Goal: Transaction & Acquisition: Purchase product/service

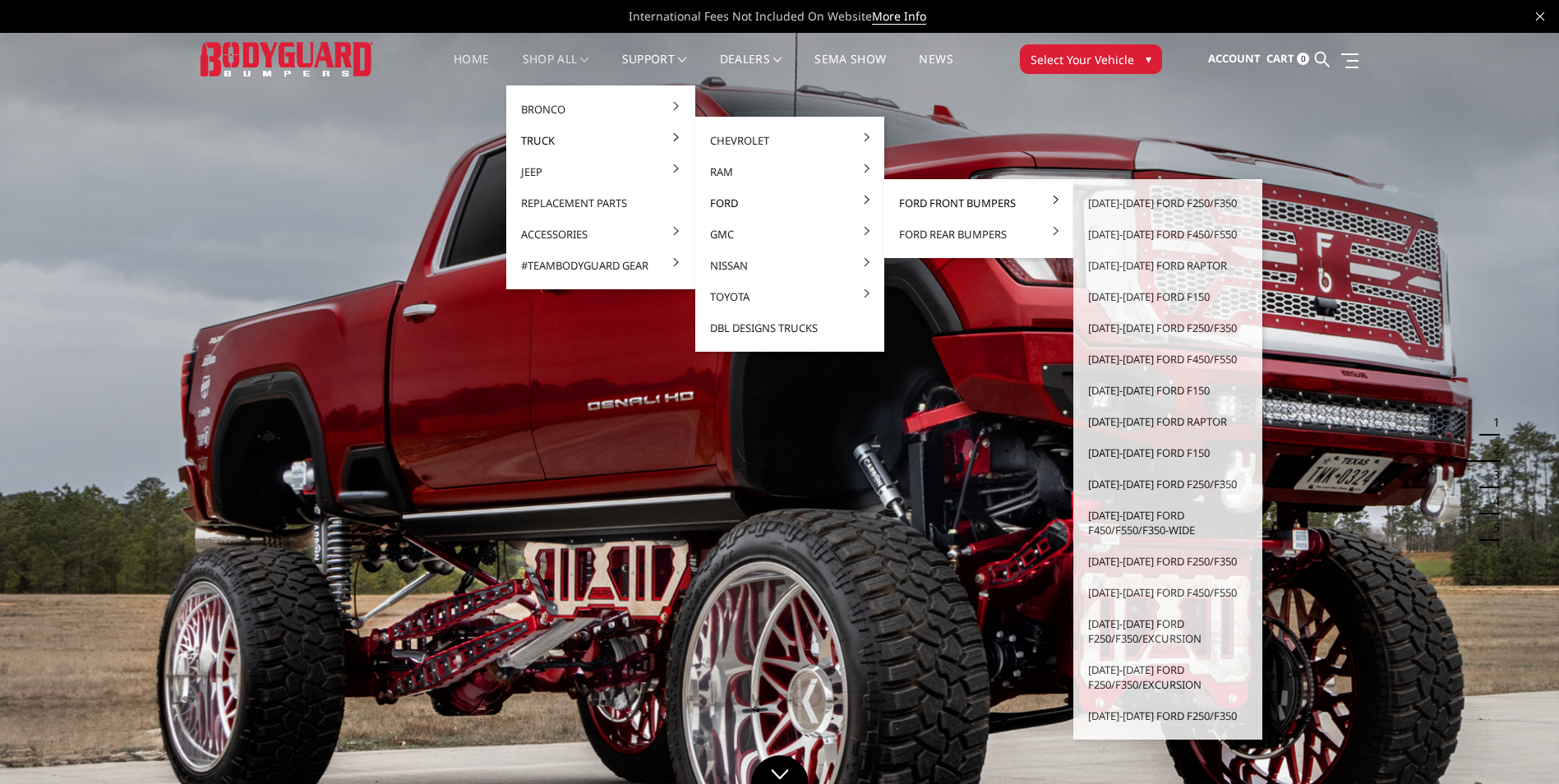
click at [937, 199] on link "Ford Front Bumpers" at bounding box center [979, 203] width 176 height 31
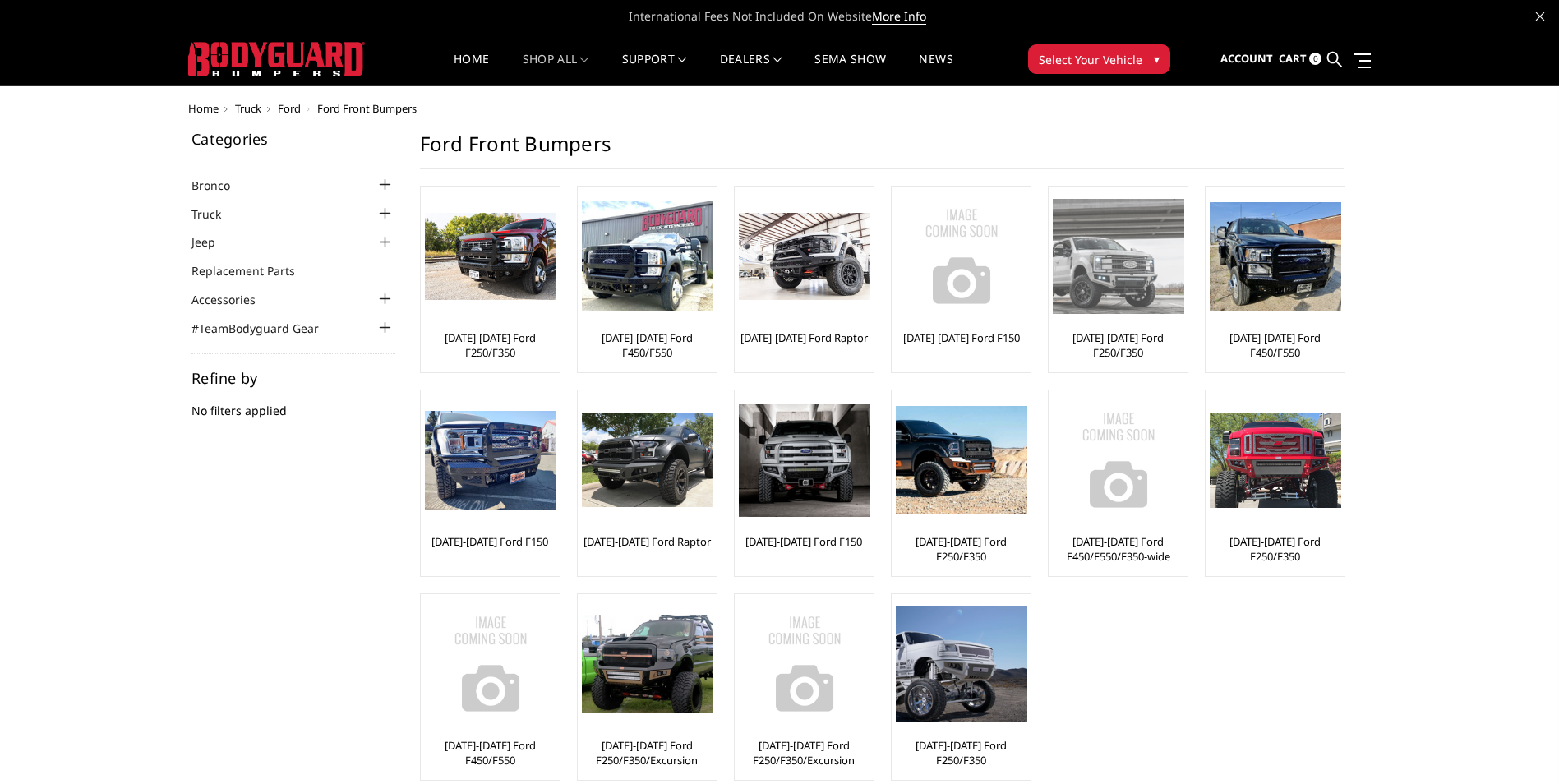
click at [1116, 306] on img at bounding box center [1119, 255] width 132 height 114
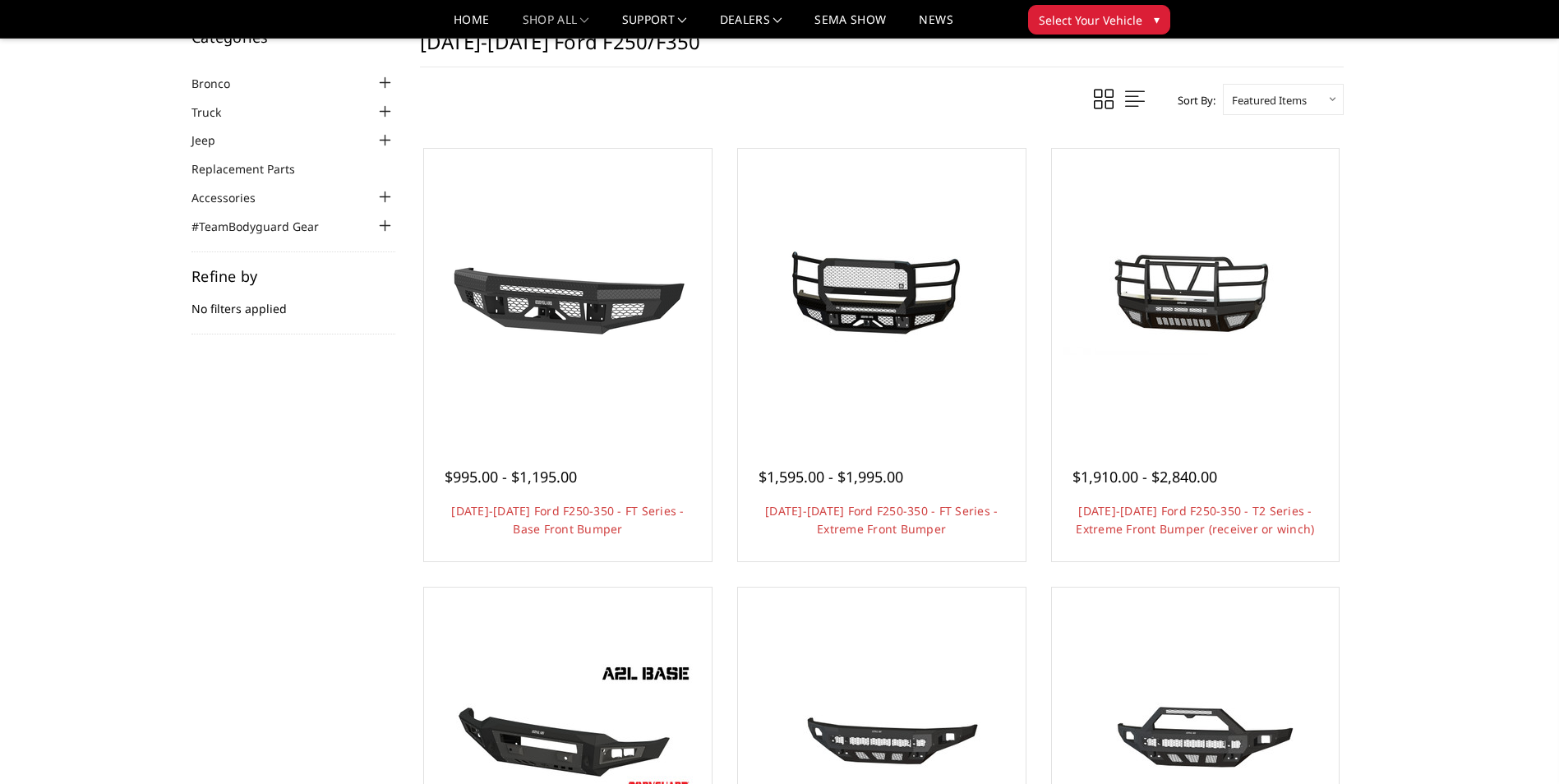
scroll to position [82, 0]
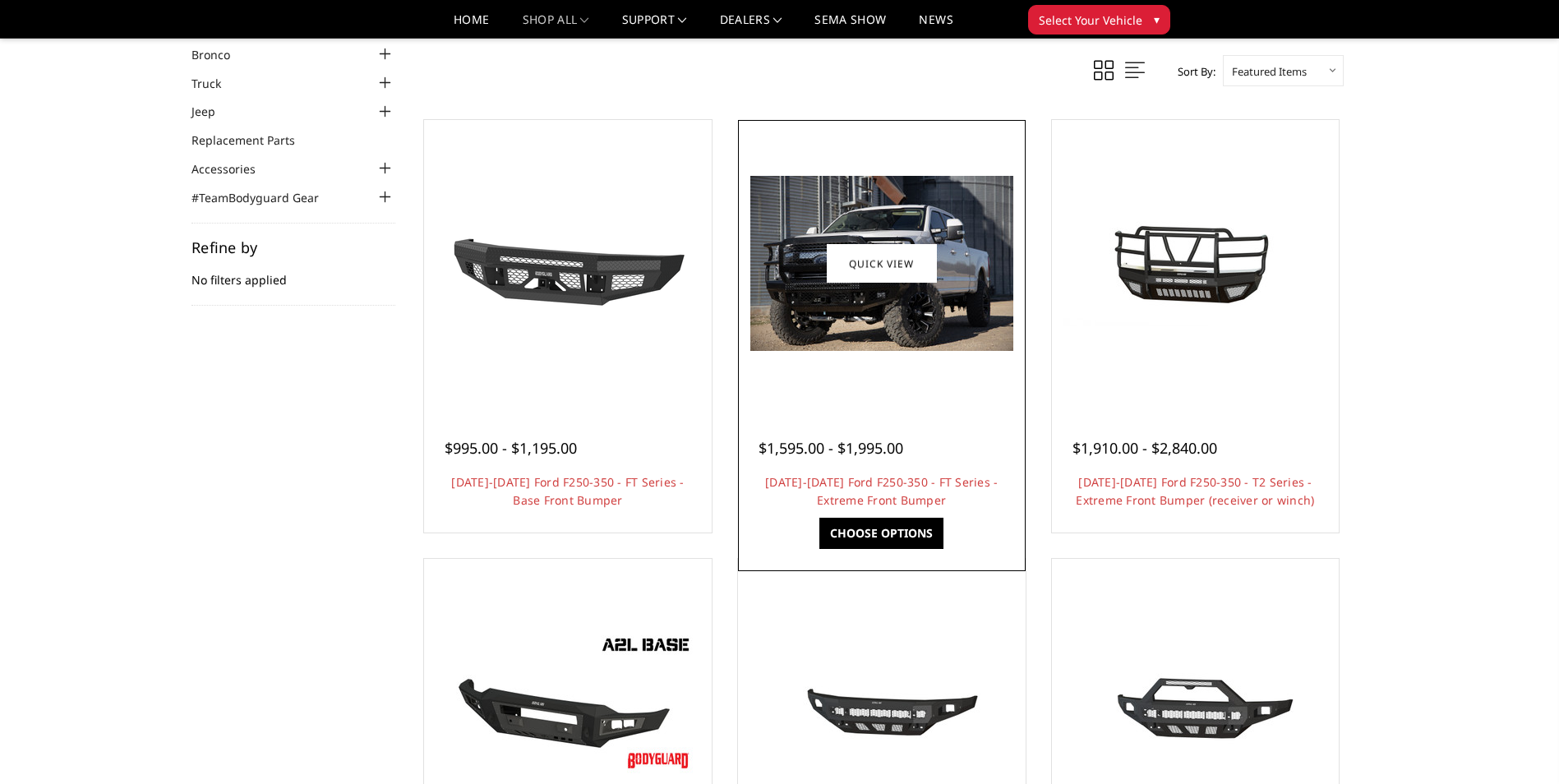
click at [860, 373] on div at bounding box center [882, 264] width 279 height 279
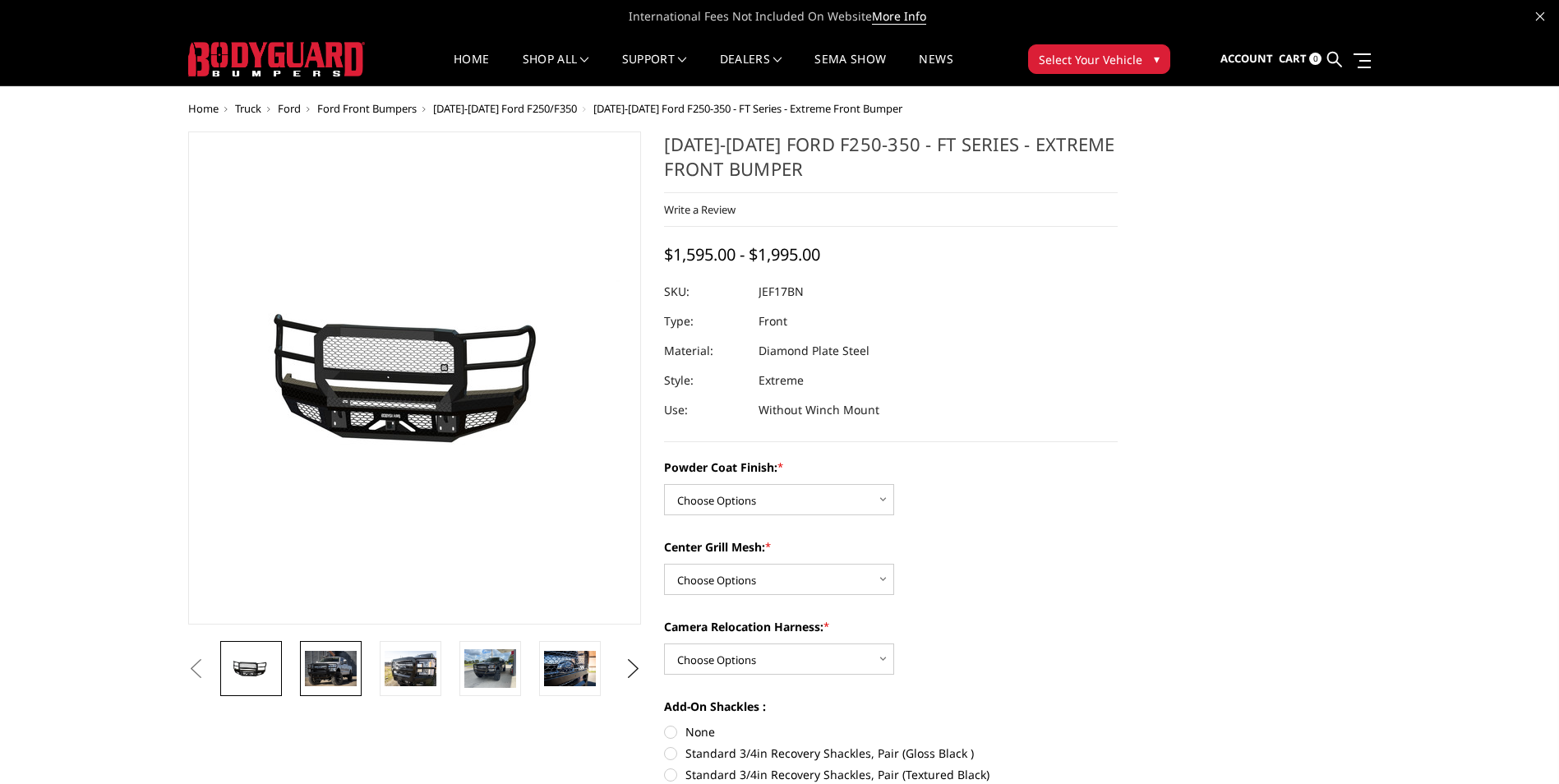
click at [332, 658] on img at bounding box center [330, 668] width 51 height 34
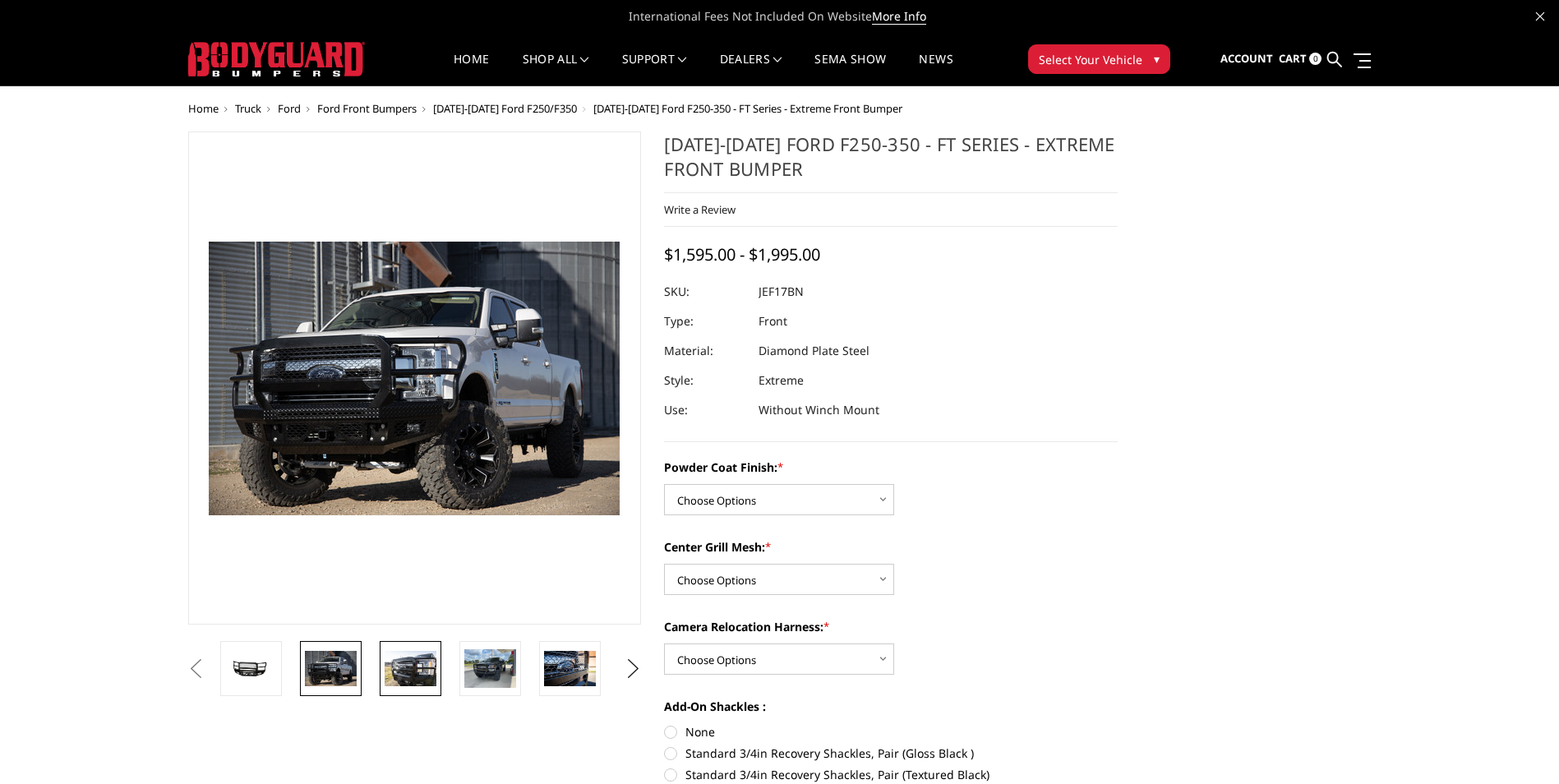
click at [409, 676] on img at bounding box center [410, 668] width 51 height 34
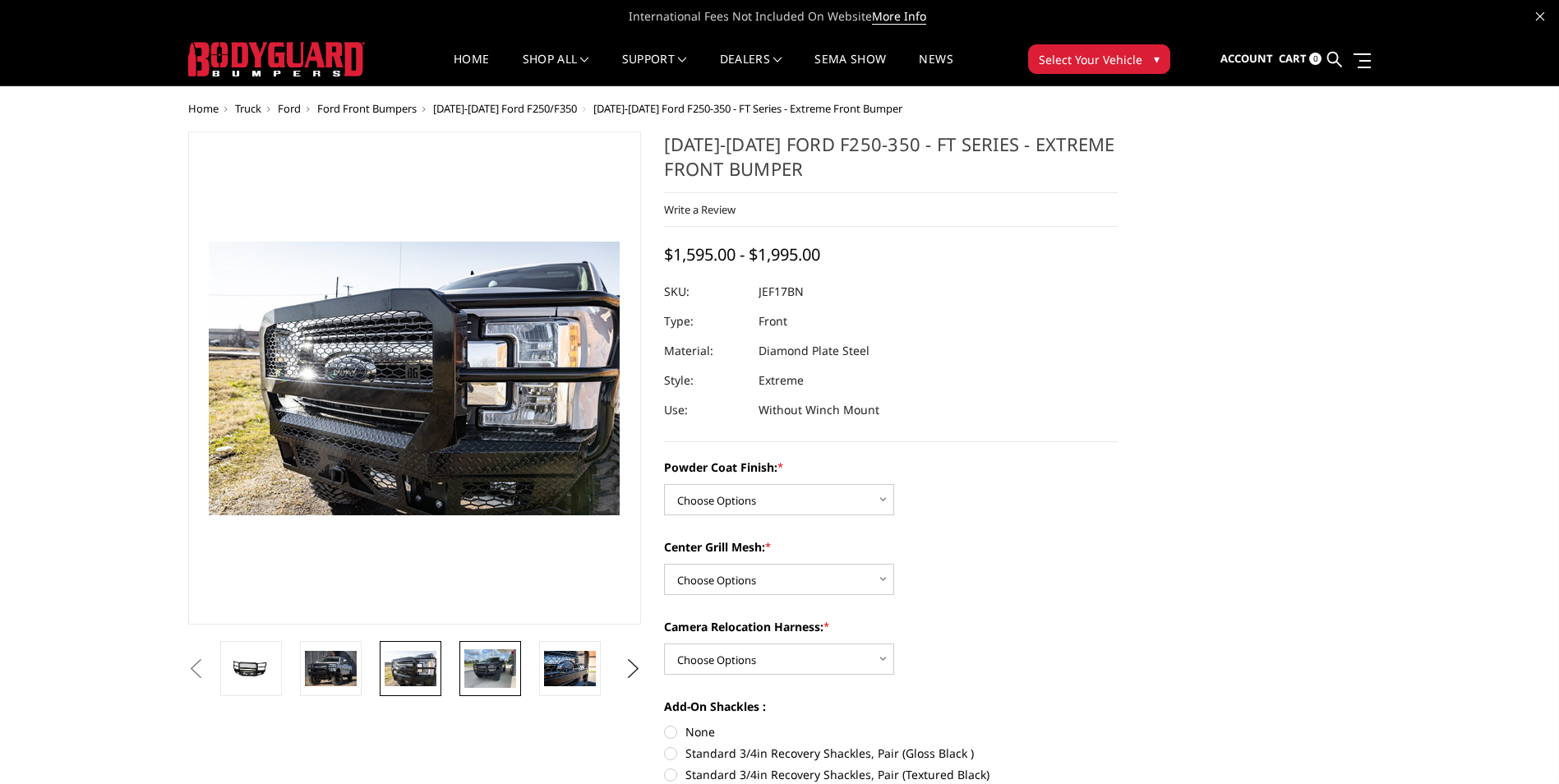
click at [480, 671] on img at bounding box center [490, 668] width 51 height 39
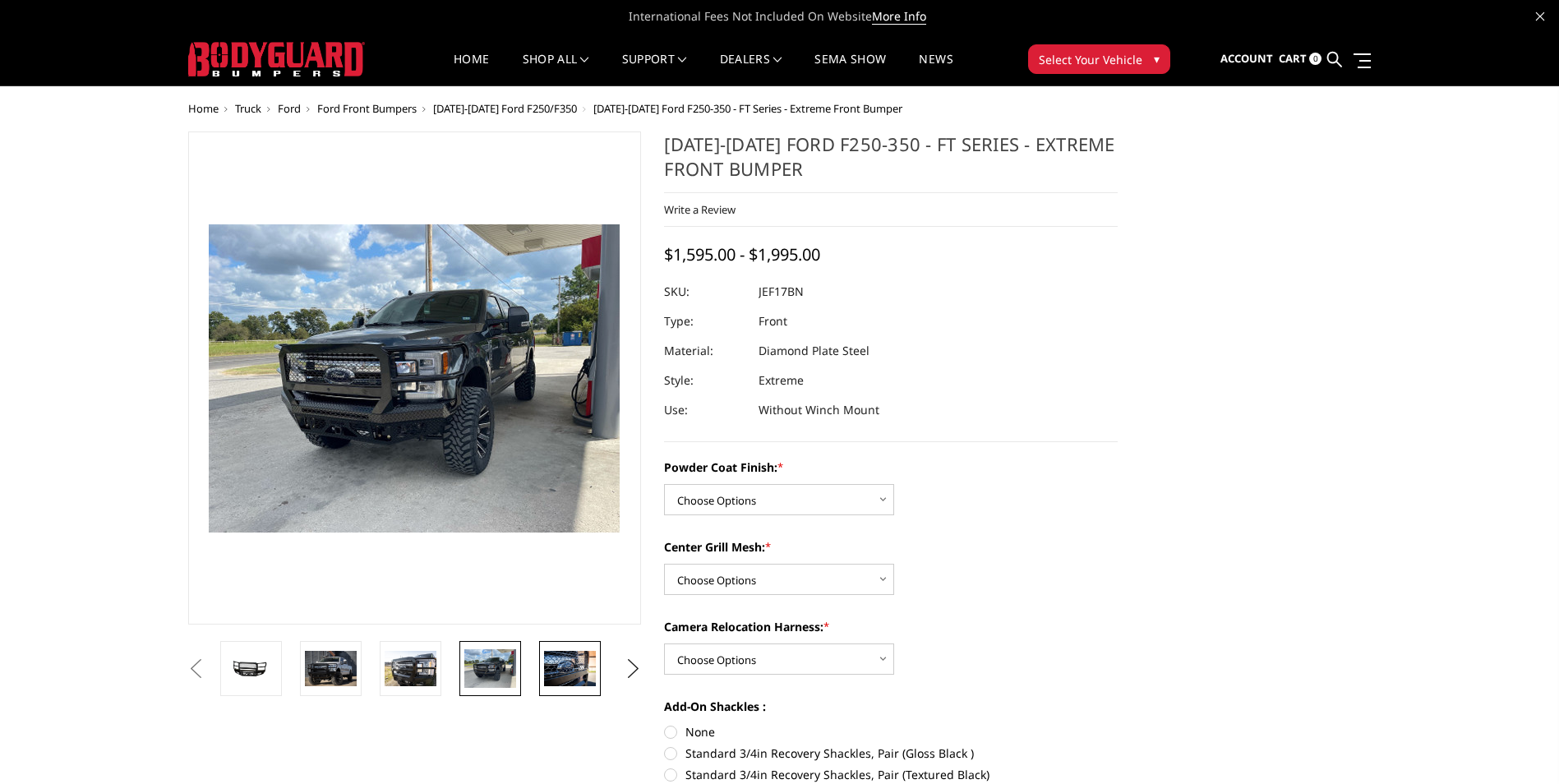
click at [565, 671] on img at bounding box center [569, 668] width 51 height 34
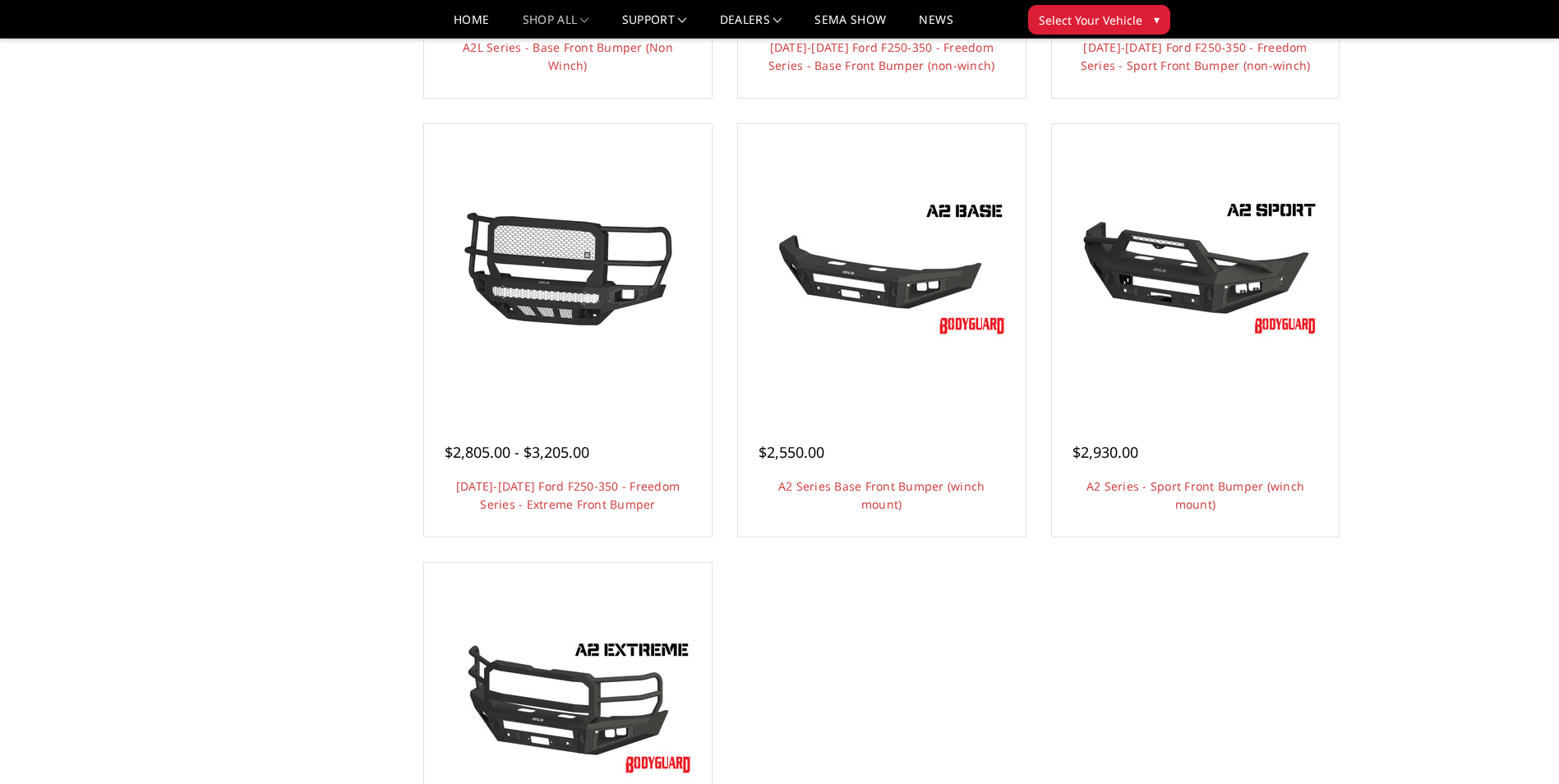
scroll to position [1150, 0]
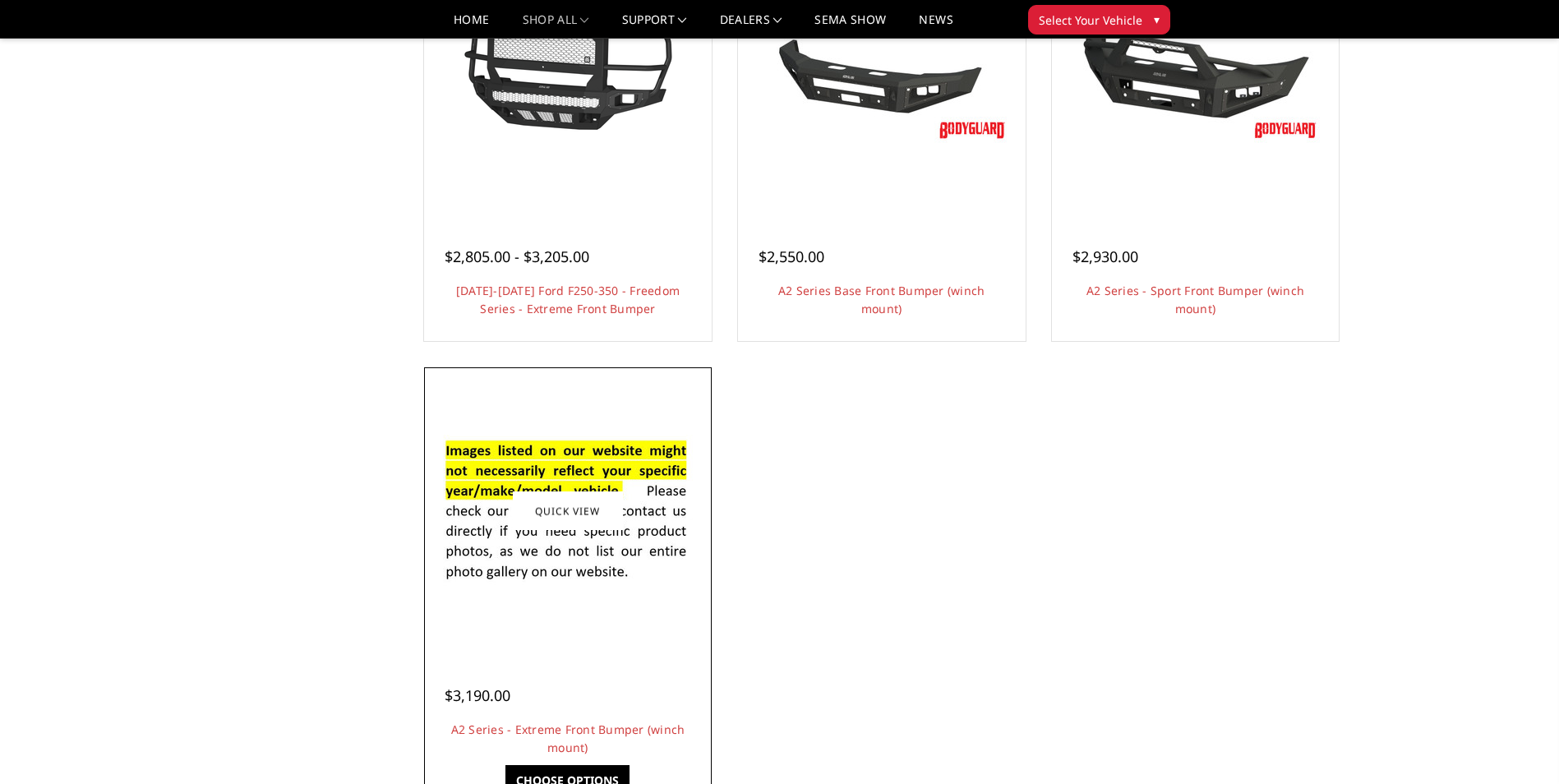
click at [479, 579] on img at bounding box center [568, 510] width 263 height 179
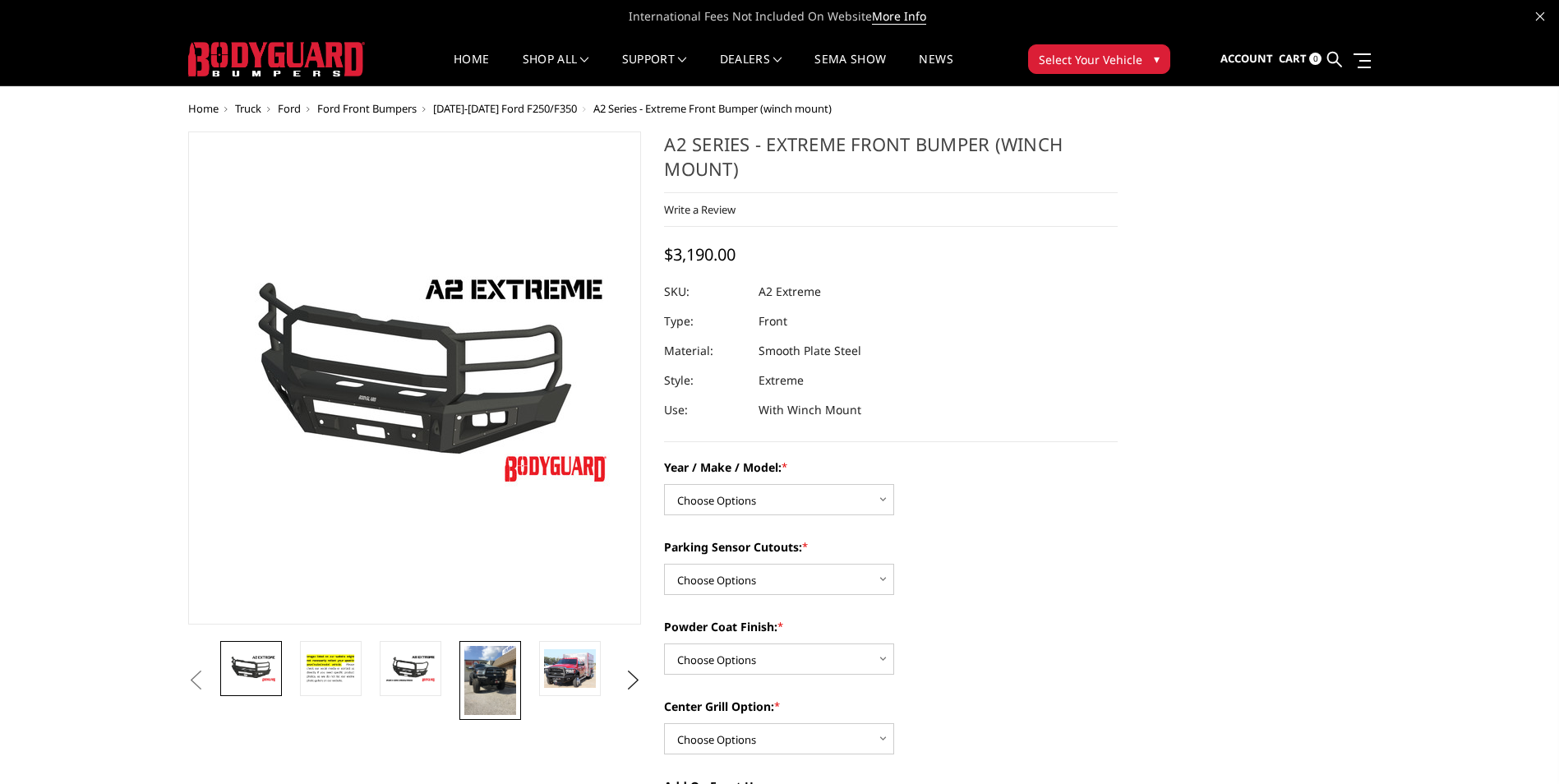
click at [504, 673] on img at bounding box center [490, 680] width 51 height 69
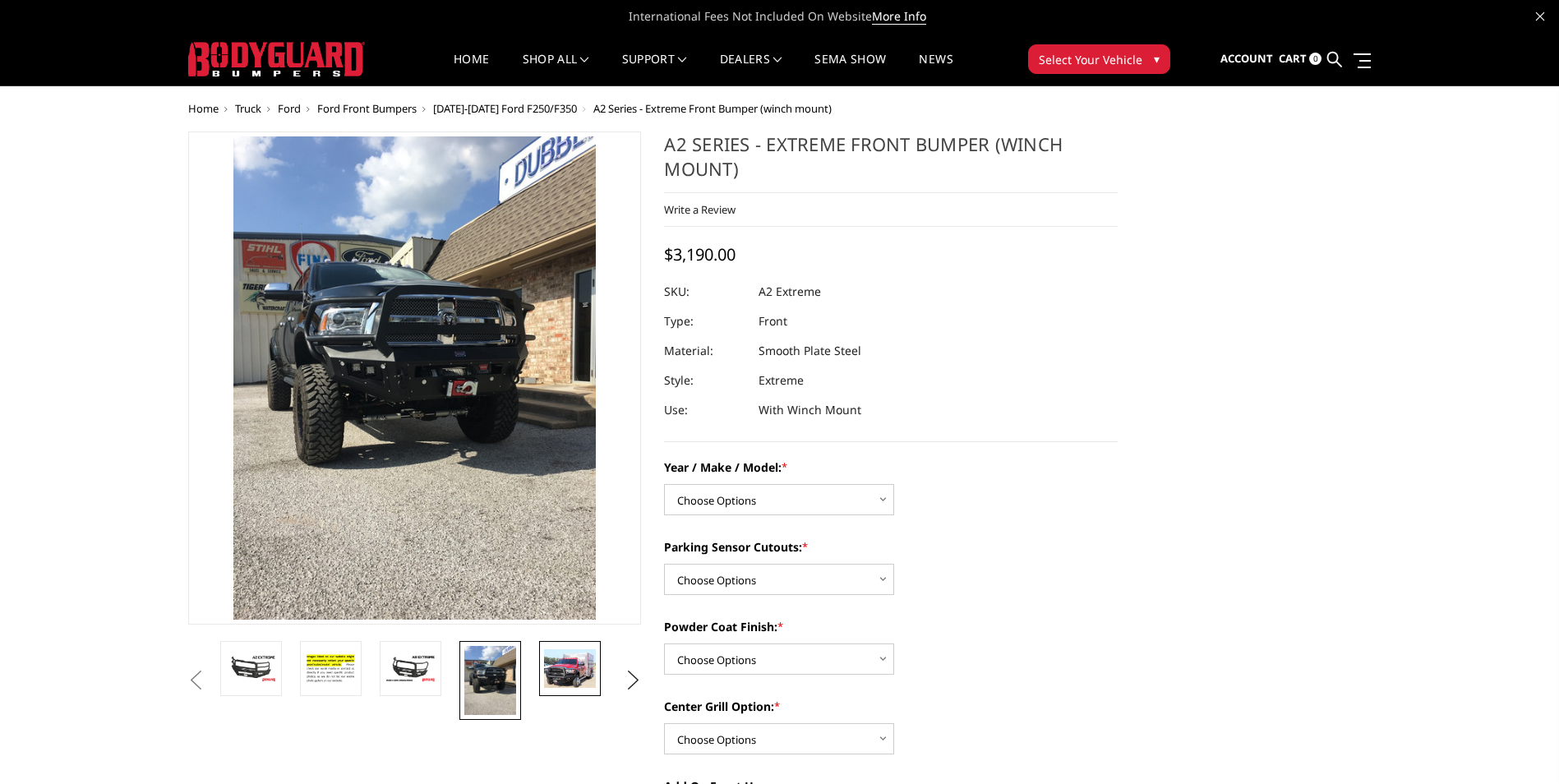
click at [546, 673] on img at bounding box center [569, 668] width 51 height 39
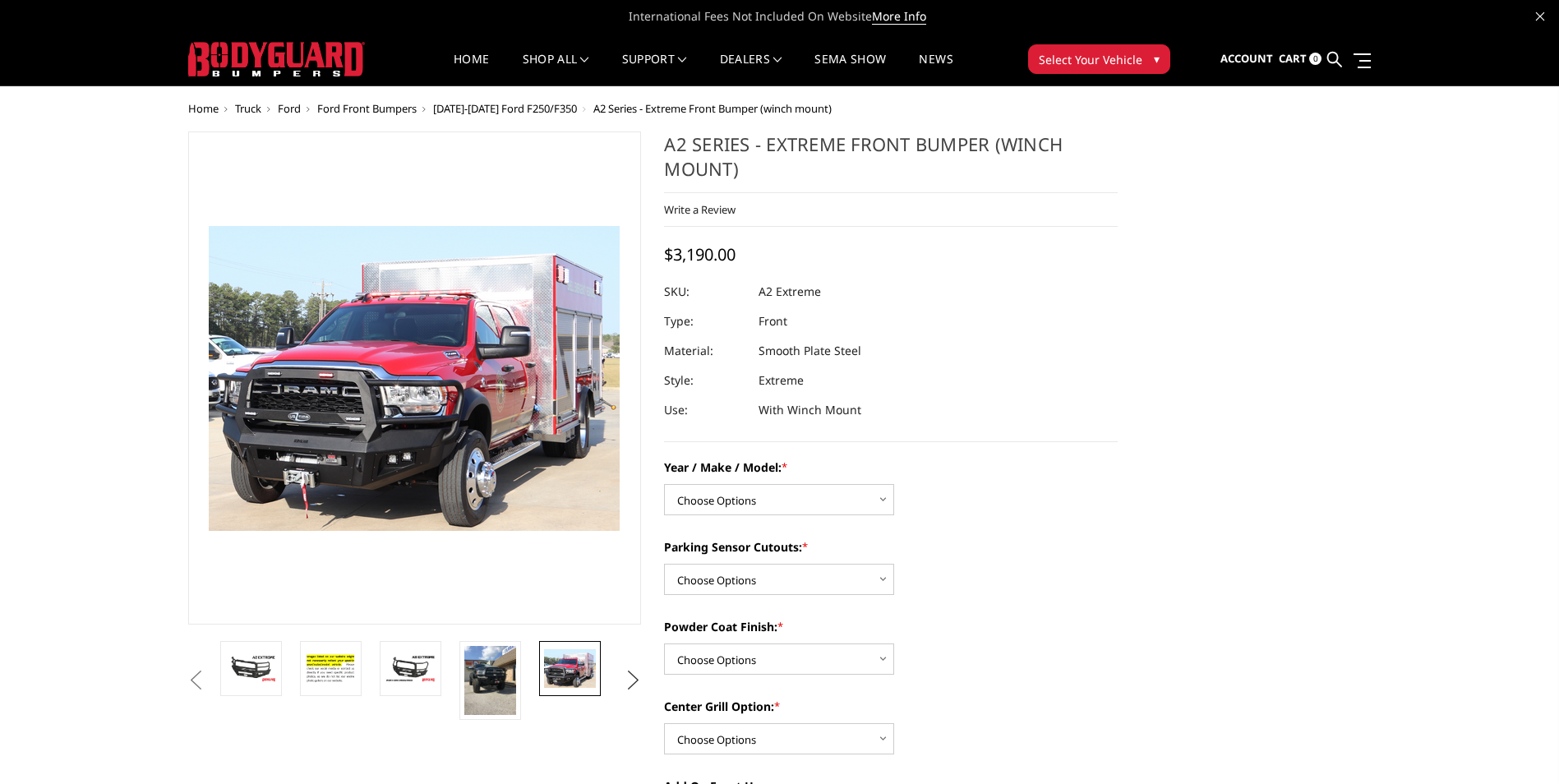
click at [628, 675] on button "Next" at bounding box center [633, 680] width 25 height 25
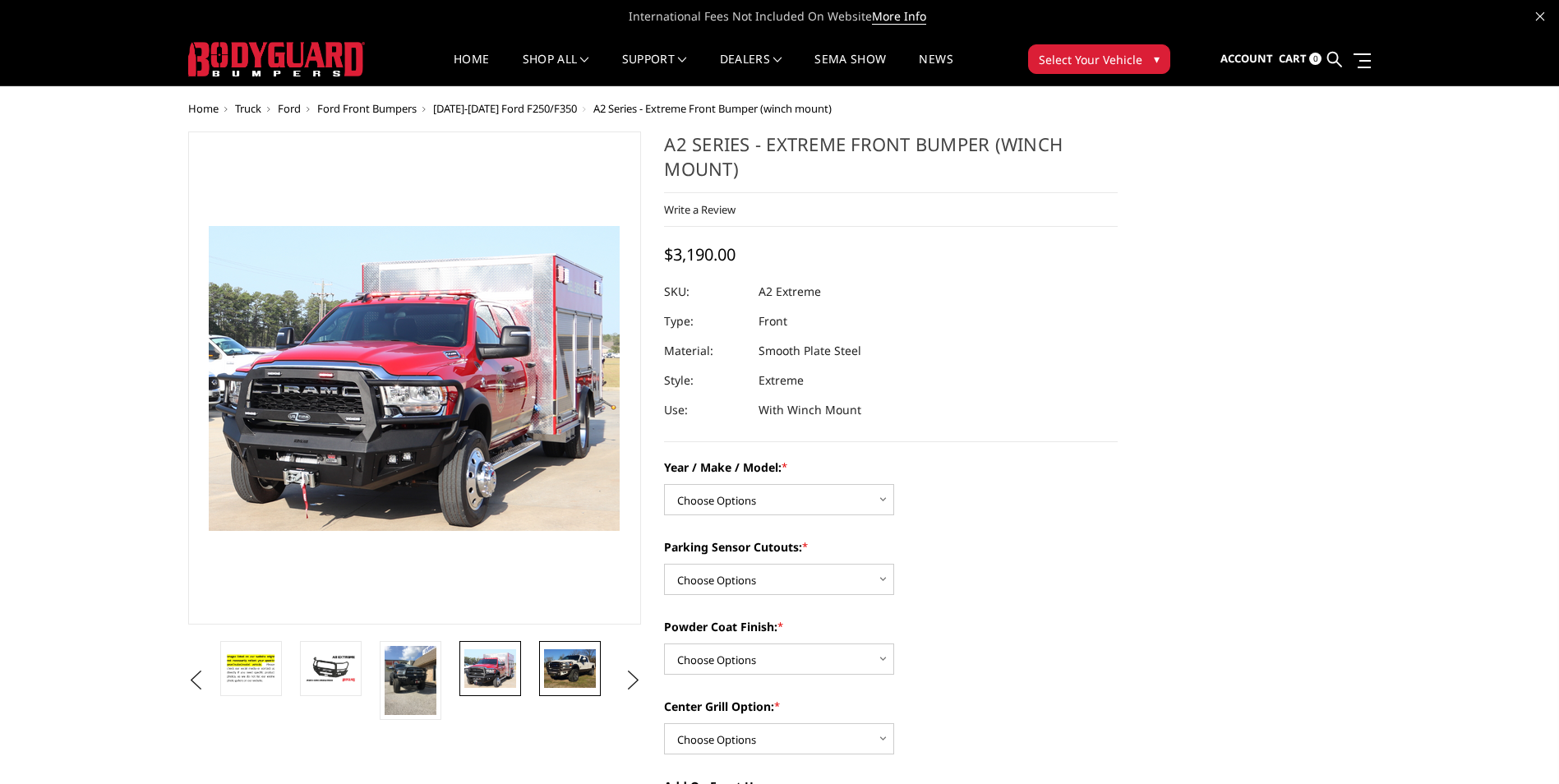
click at [565, 674] on img at bounding box center [569, 668] width 51 height 39
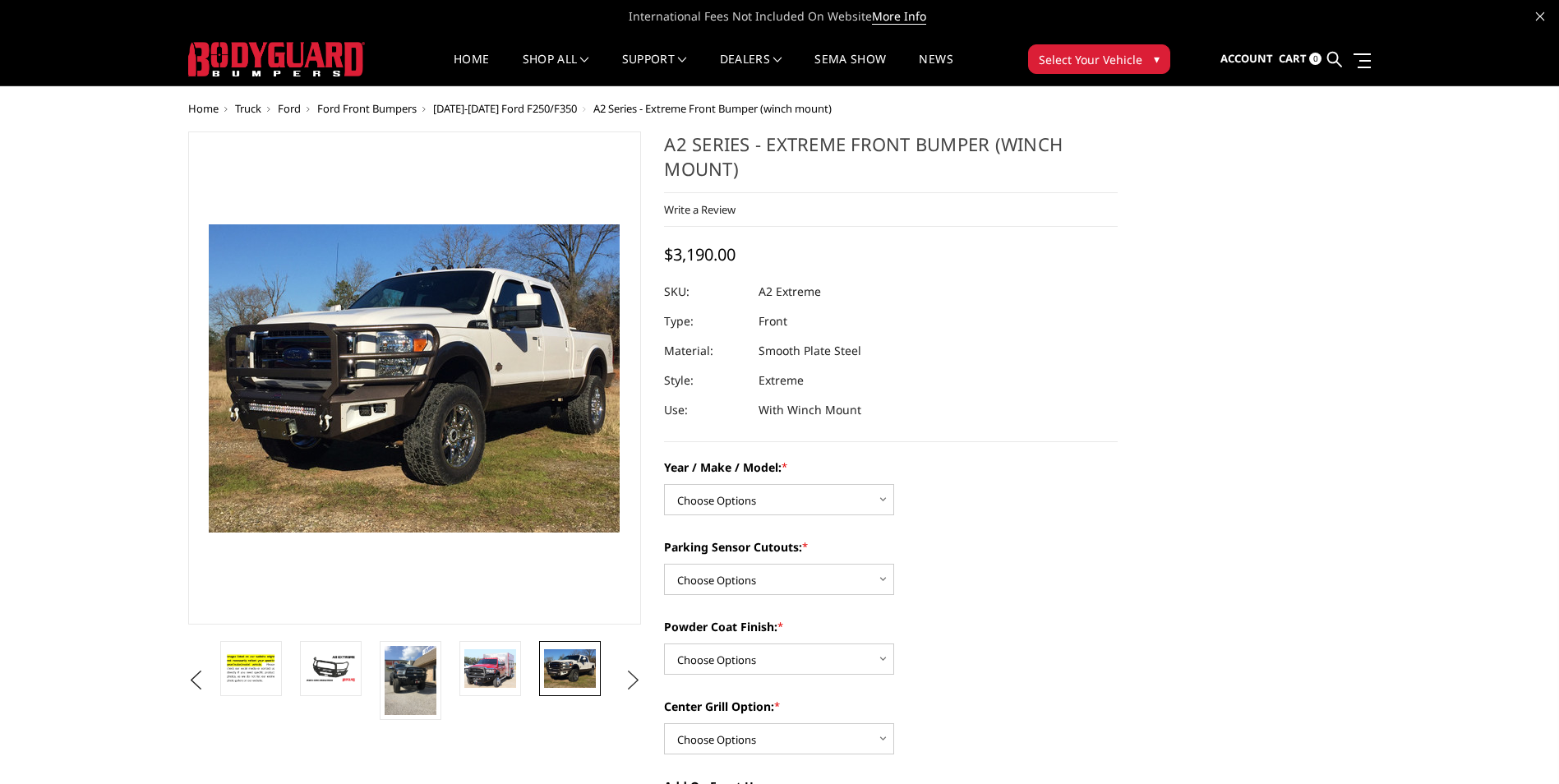
click at [635, 673] on button "Next" at bounding box center [633, 680] width 25 height 25
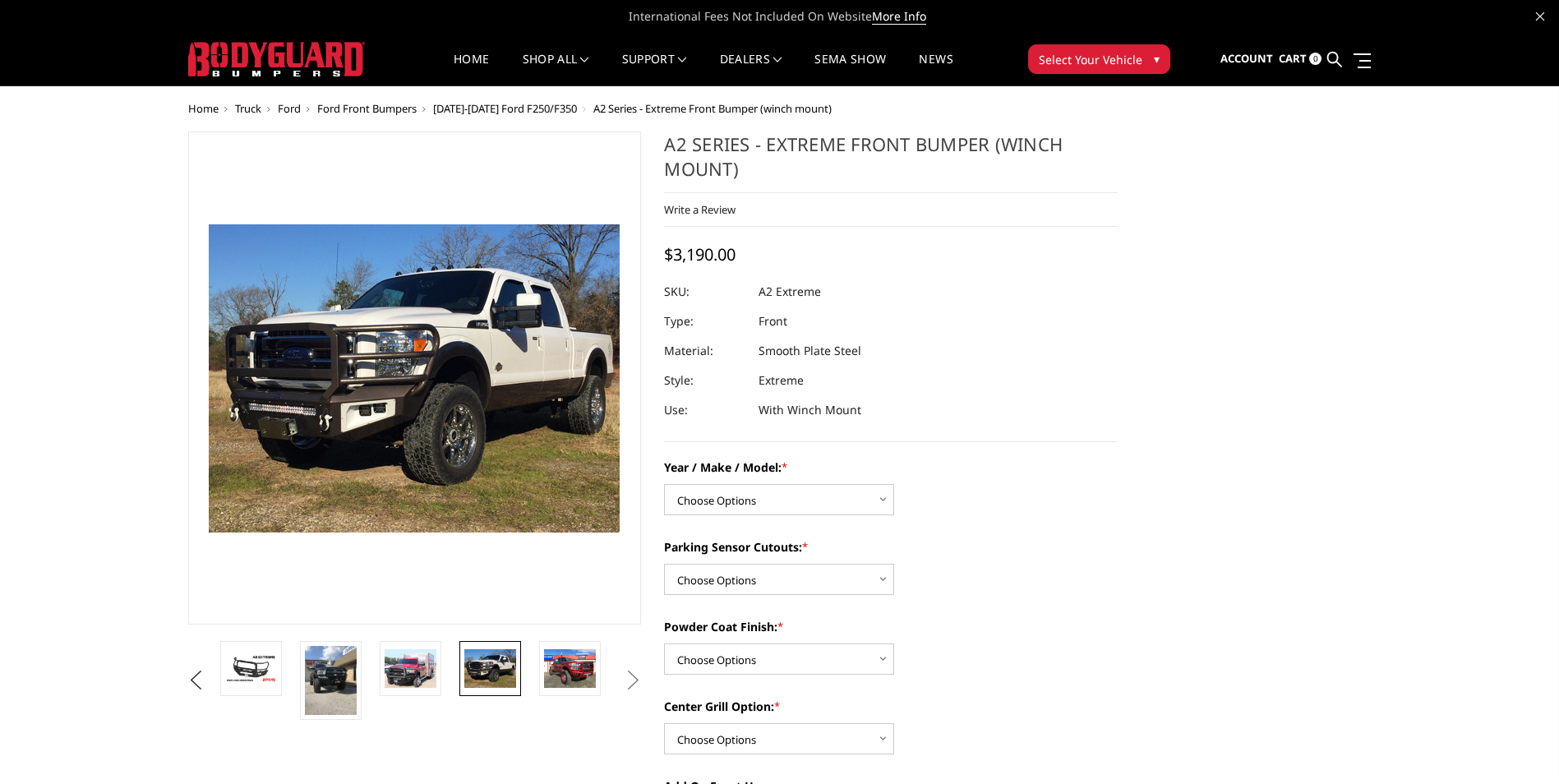
click at [635, 673] on button "Next" at bounding box center [633, 680] width 25 height 25
click at [728, 500] on select "Choose Options Chevrolet 20-23 2500 / 3500 Ford 17-22 F250 / F350 Ford 17-22 F4…" at bounding box center [779, 499] width 230 height 31
select select "826"
click at [664, 484] on select "Choose Options Chevrolet 20-23 2500 / 3500 Ford 17-22 F250 / F350 Ford 17-22 F4…" at bounding box center [779, 499] width 230 height 31
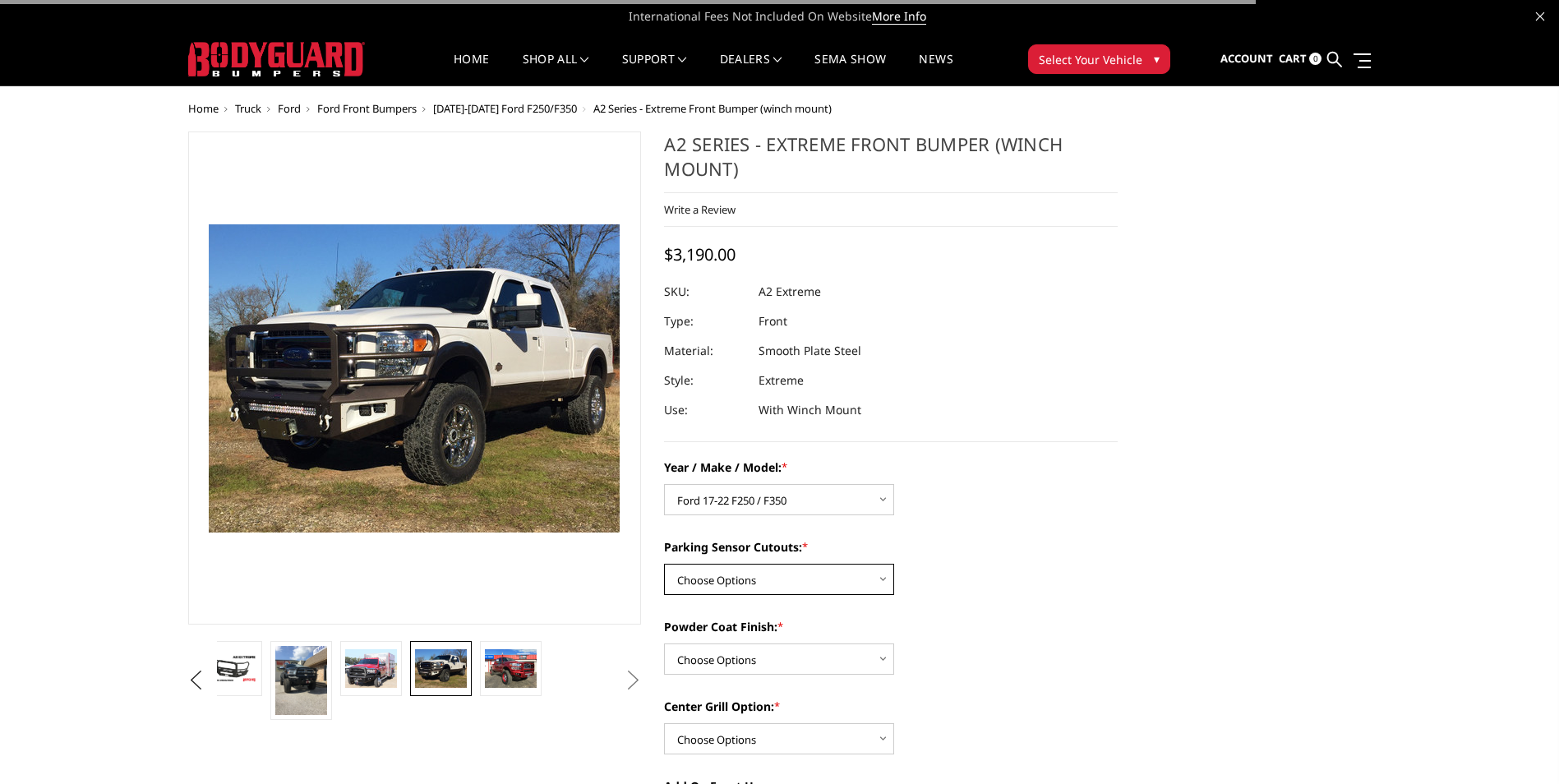
click at [734, 574] on select "Choose Options Yes - I have front parking sensors No - I do NOT have parking se…" at bounding box center [779, 579] width 230 height 31
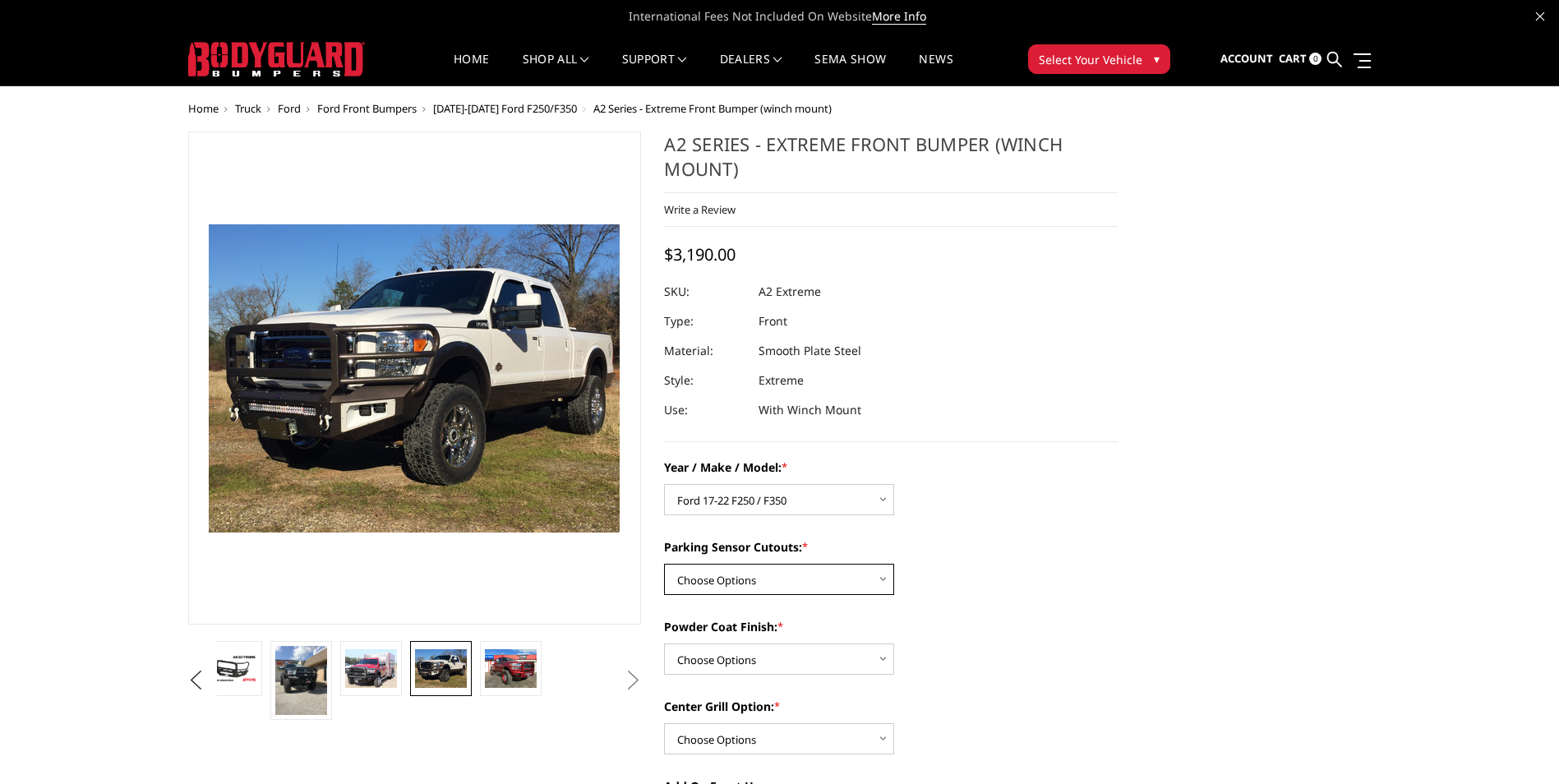
select select "540"
click at [664, 563] on select "Choose Options Yes - I have front parking sensors No - I do NOT have parking se…" at bounding box center [779, 579] width 230 height 31
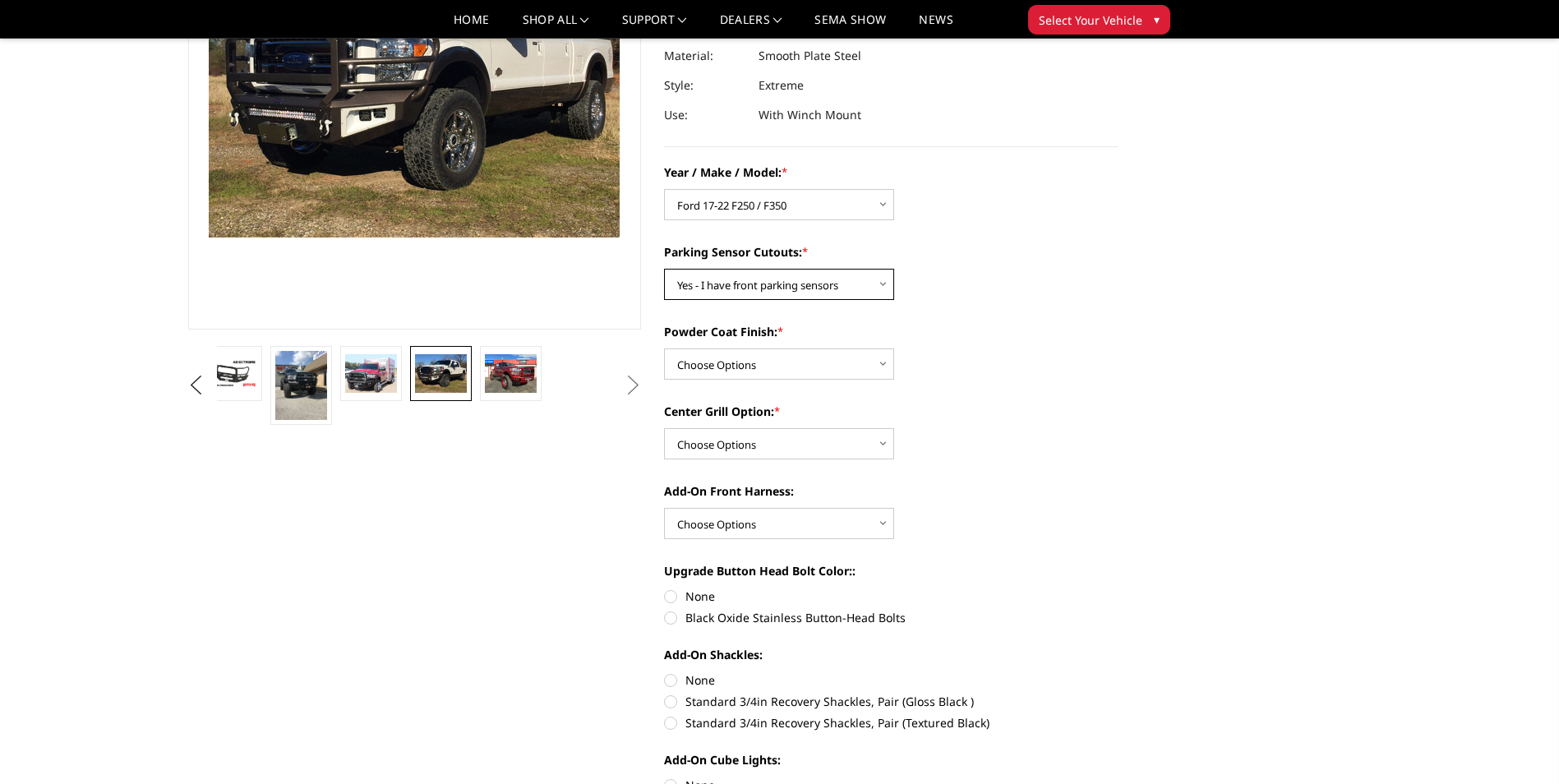
scroll to position [82, 0]
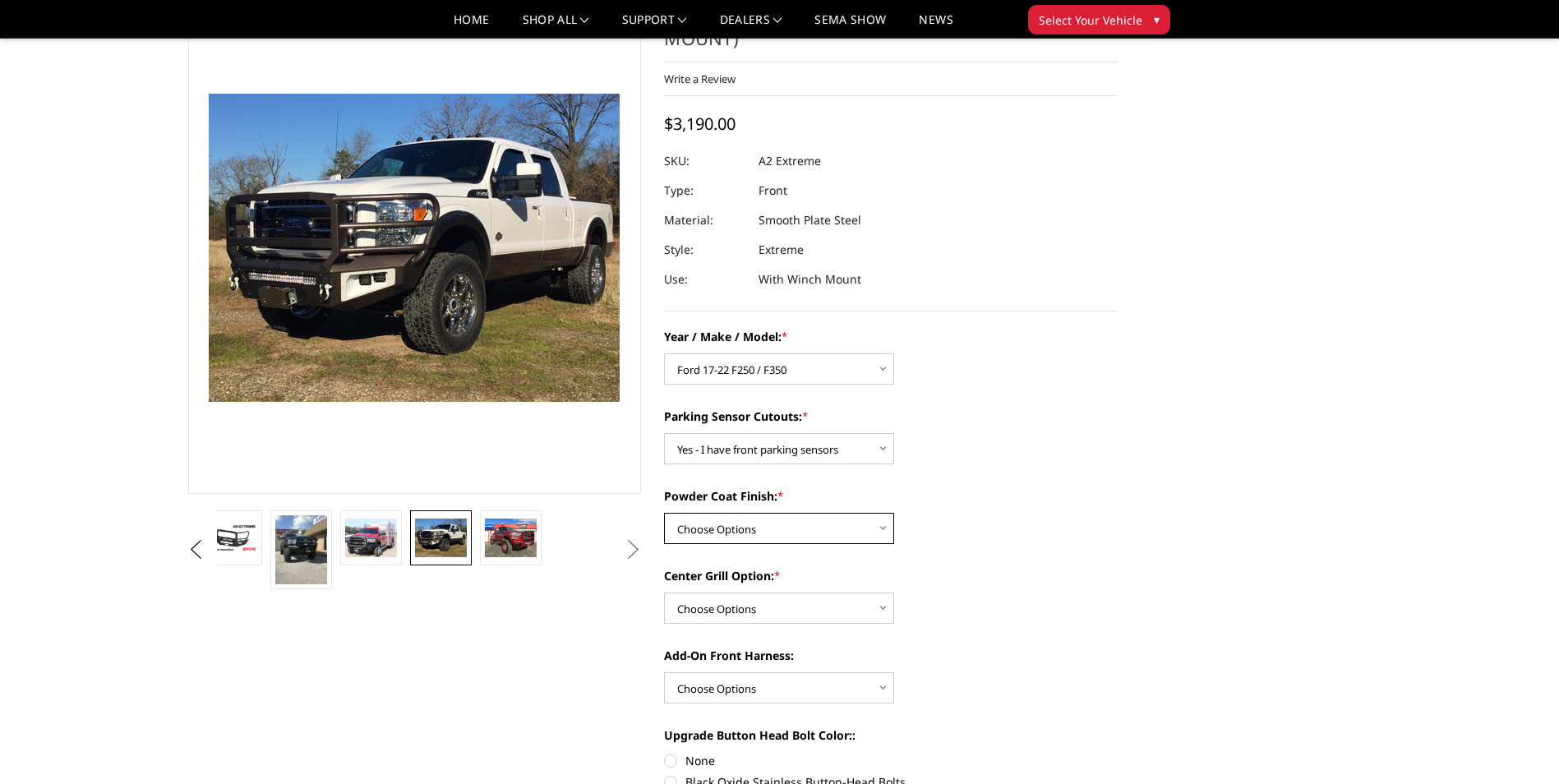
click at [746, 543] on select "Choose Options Bare metal (included) Texture Black Powder Coat" at bounding box center [779, 528] width 230 height 31
select select "520"
click at [664, 513] on select "Choose Options Bare metal (included) Texture Black Powder Coat" at bounding box center [779, 528] width 230 height 31
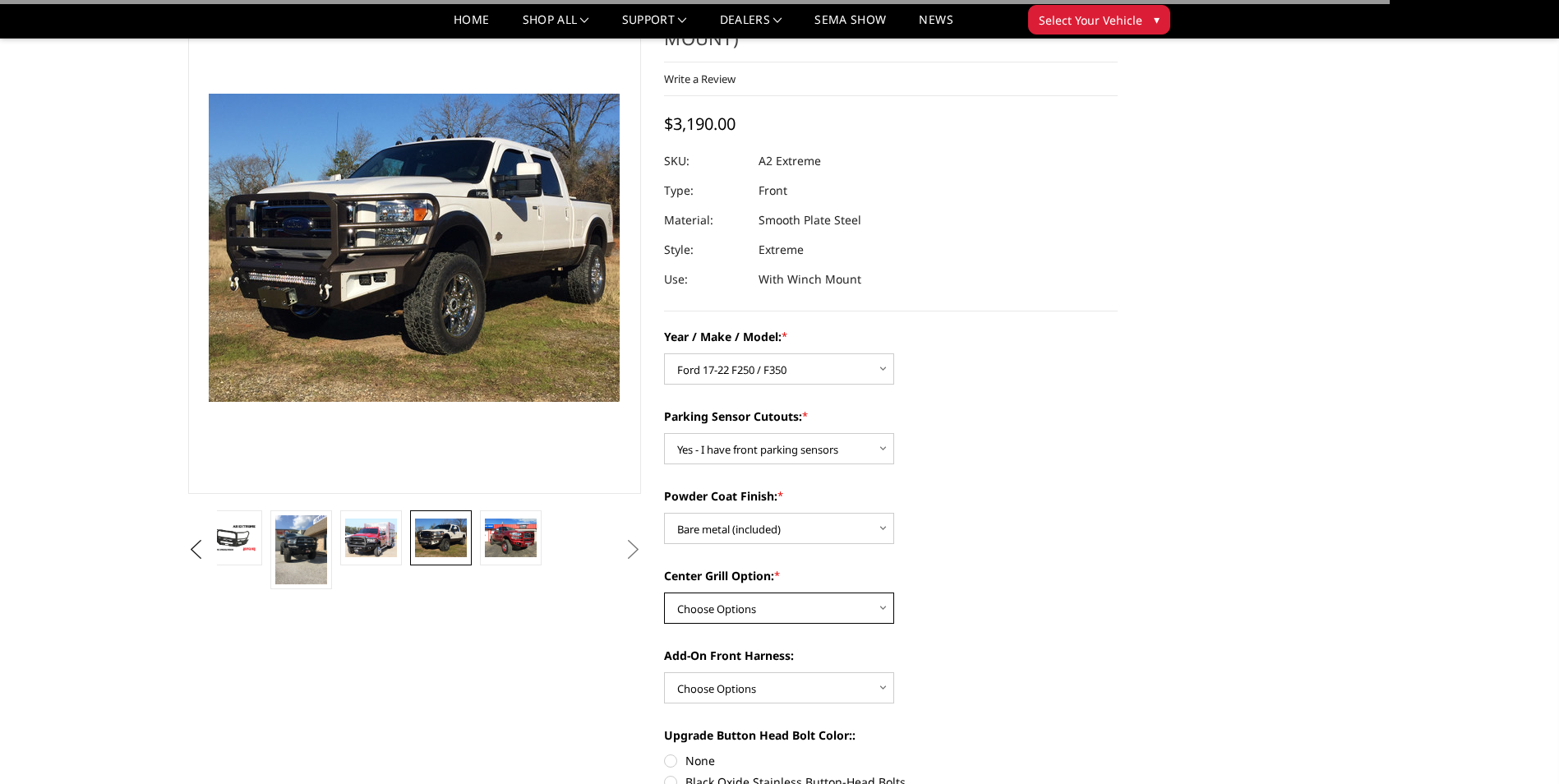
click at [759, 595] on select "Choose Options Add expanded metal in center grill Decline this option" at bounding box center [779, 608] width 230 height 31
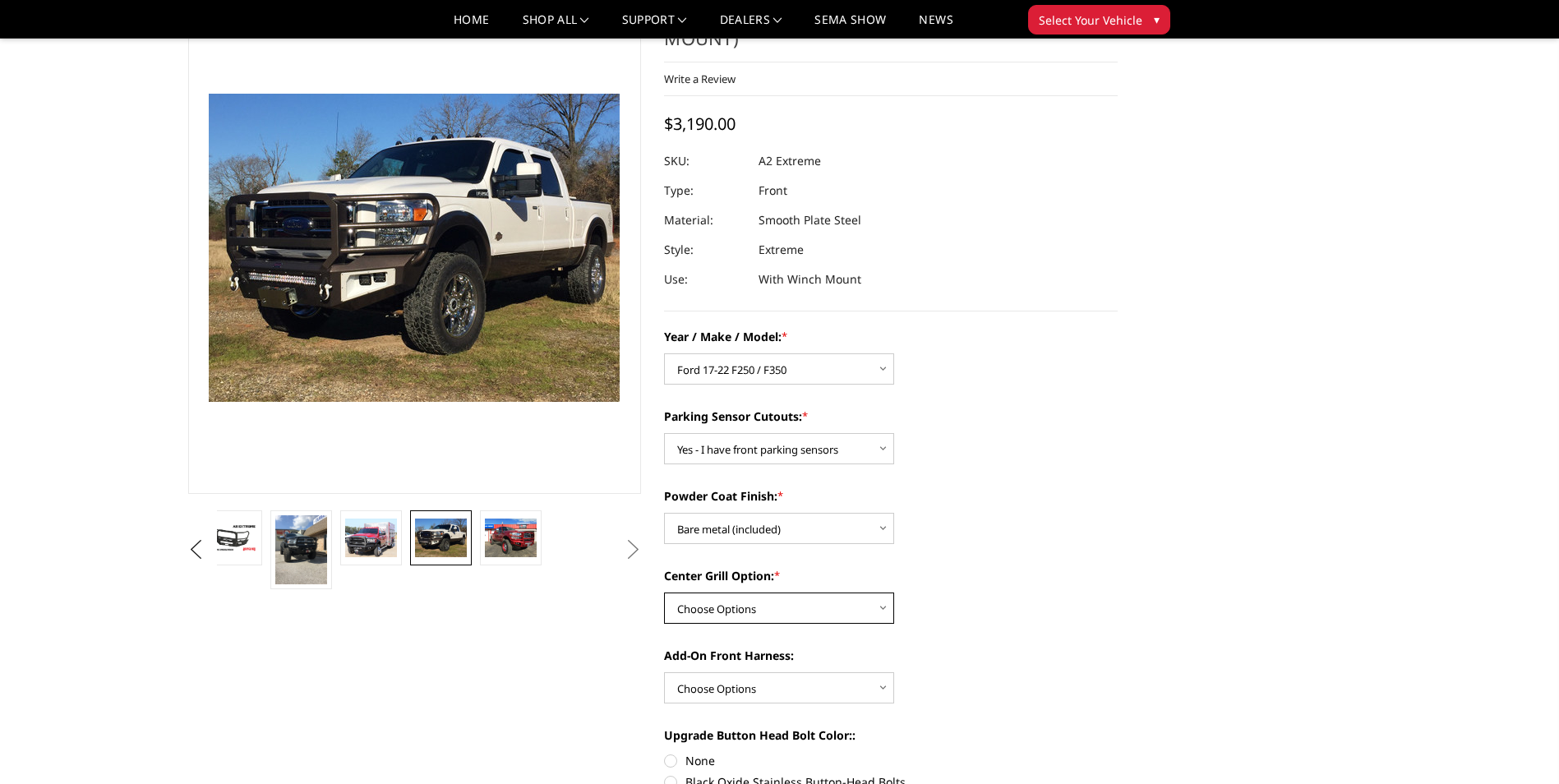
select select "1080"
click at [664, 592] on select "Choose Options Add expanded metal in center grill Decline this option" at bounding box center [779, 608] width 230 height 31
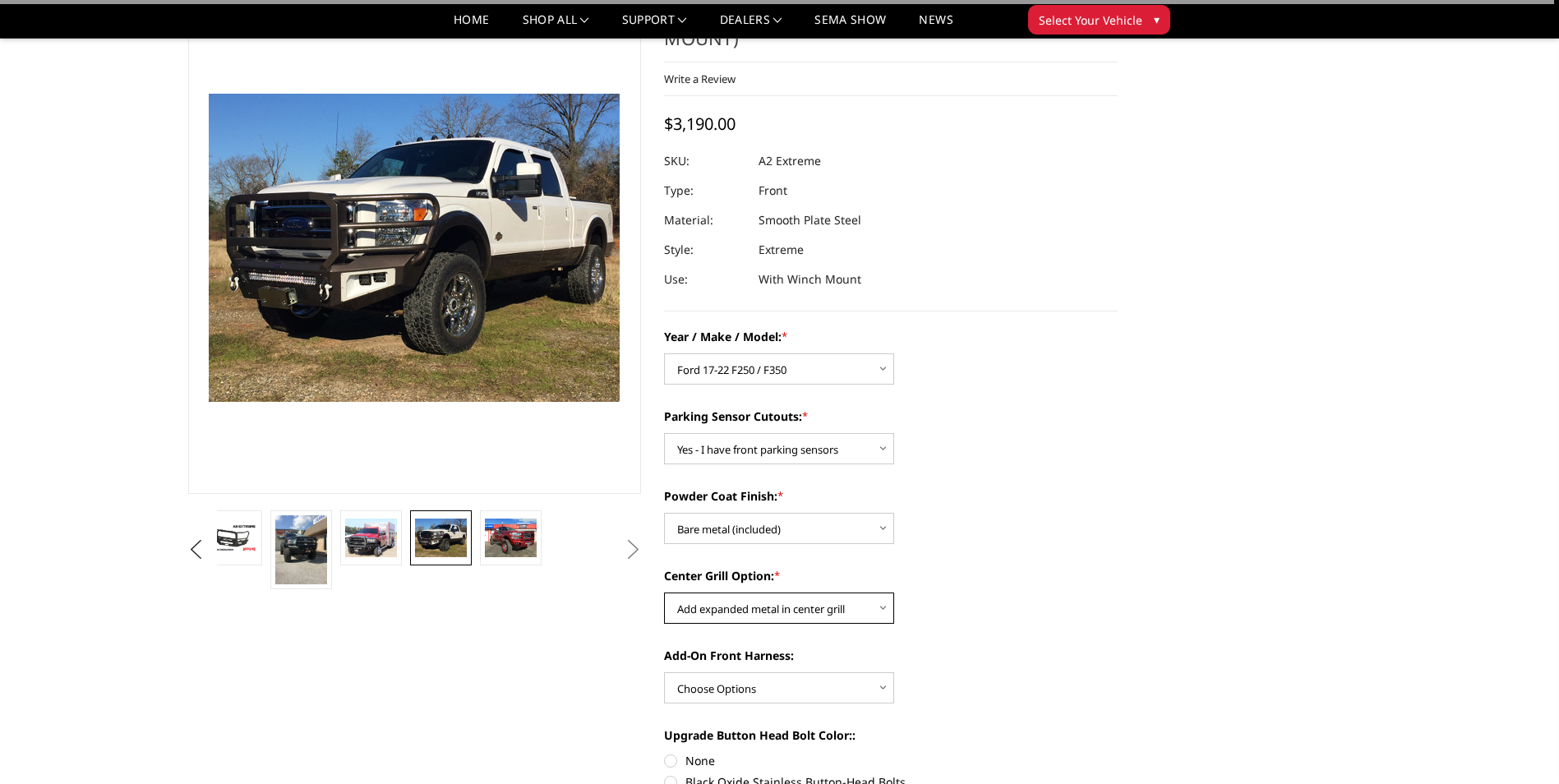
scroll to position [164, 0]
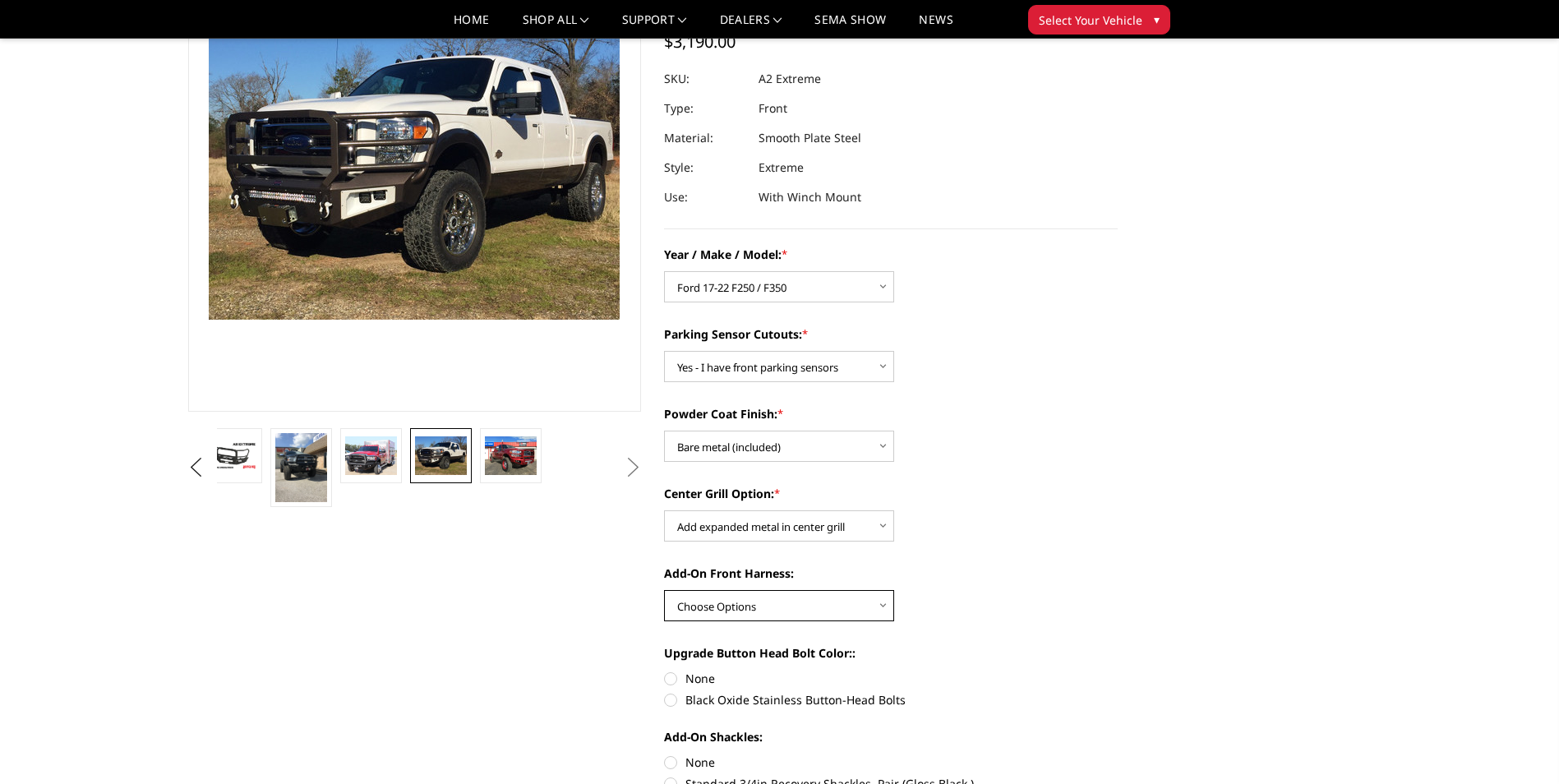
click at [768, 614] on select "Choose Options WITH front camera harness WITHOUT front camera harness" at bounding box center [779, 605] width 230 height 31
select select "1695"
click at [664, 590] on select "Choose Options WITH front camera harness WITHOUT front camera harness" at bounding box center [779, 605] width 230 height 31
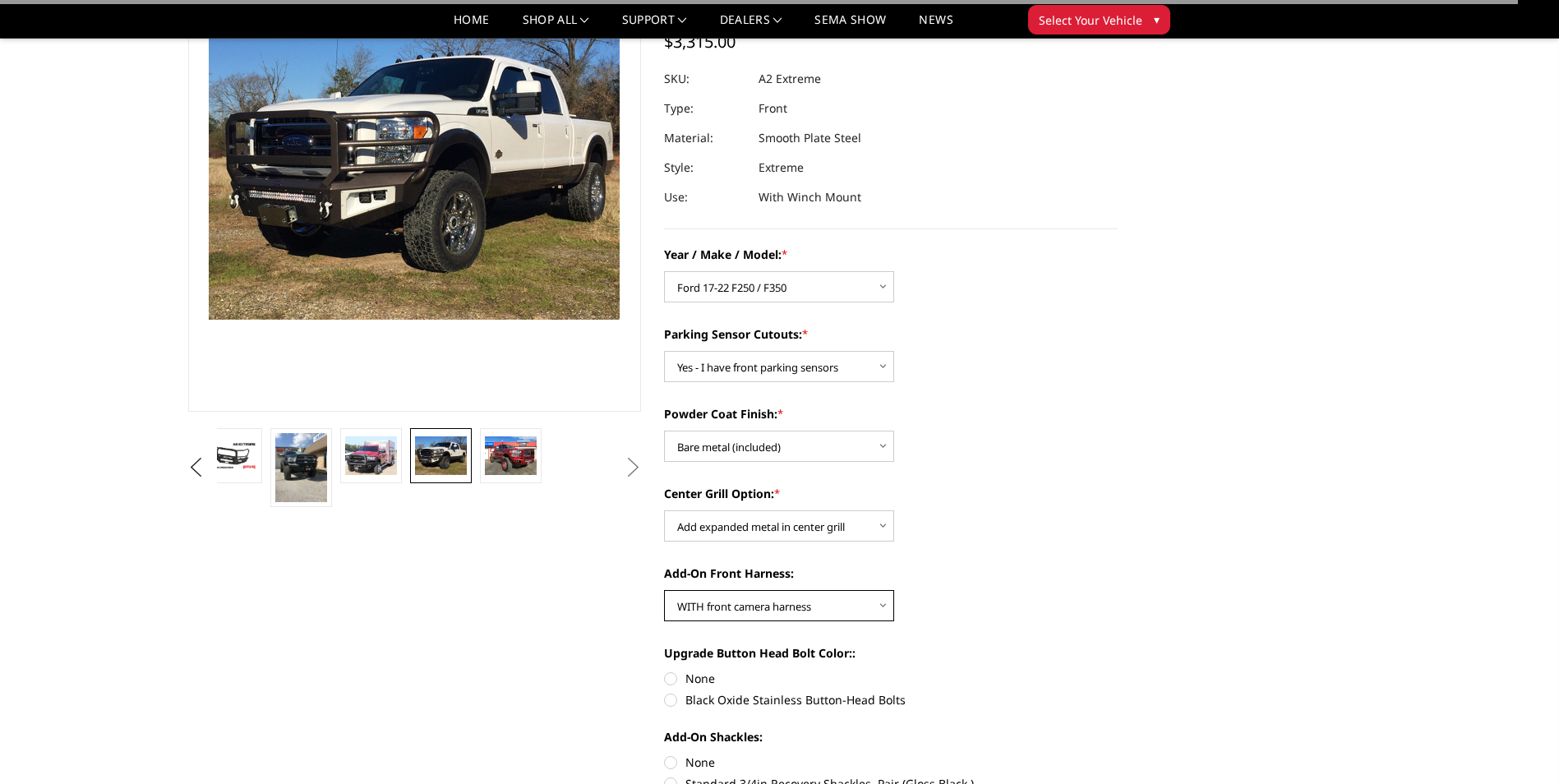
scroll to position [246, 0]
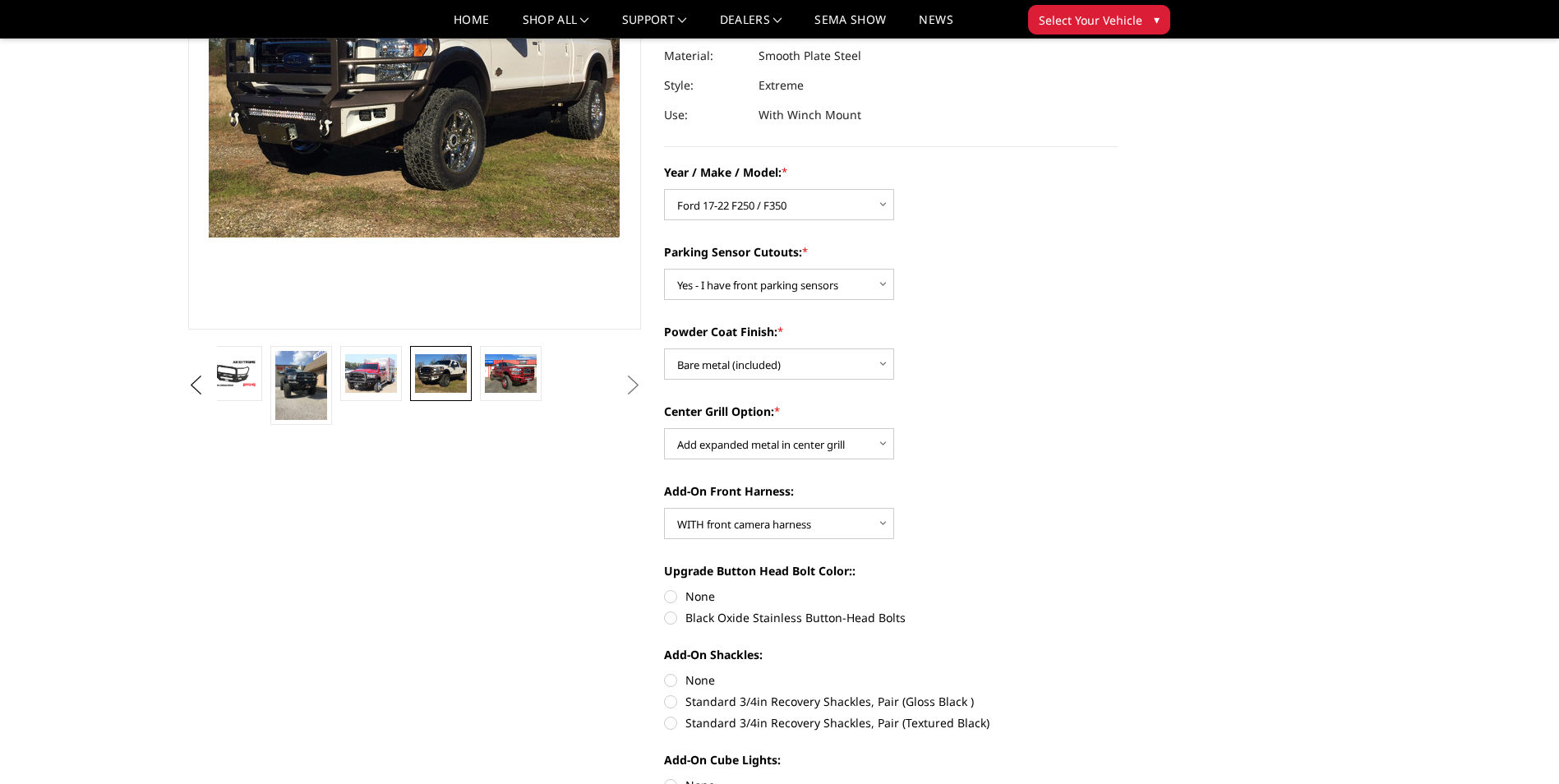
click at [673, 595] on label "None" at bounding box center [891, 596] width 454 height 17
click at [665, 588] on input "None" at bounding box center [664, 587] width 1 height 1
radio input "true"
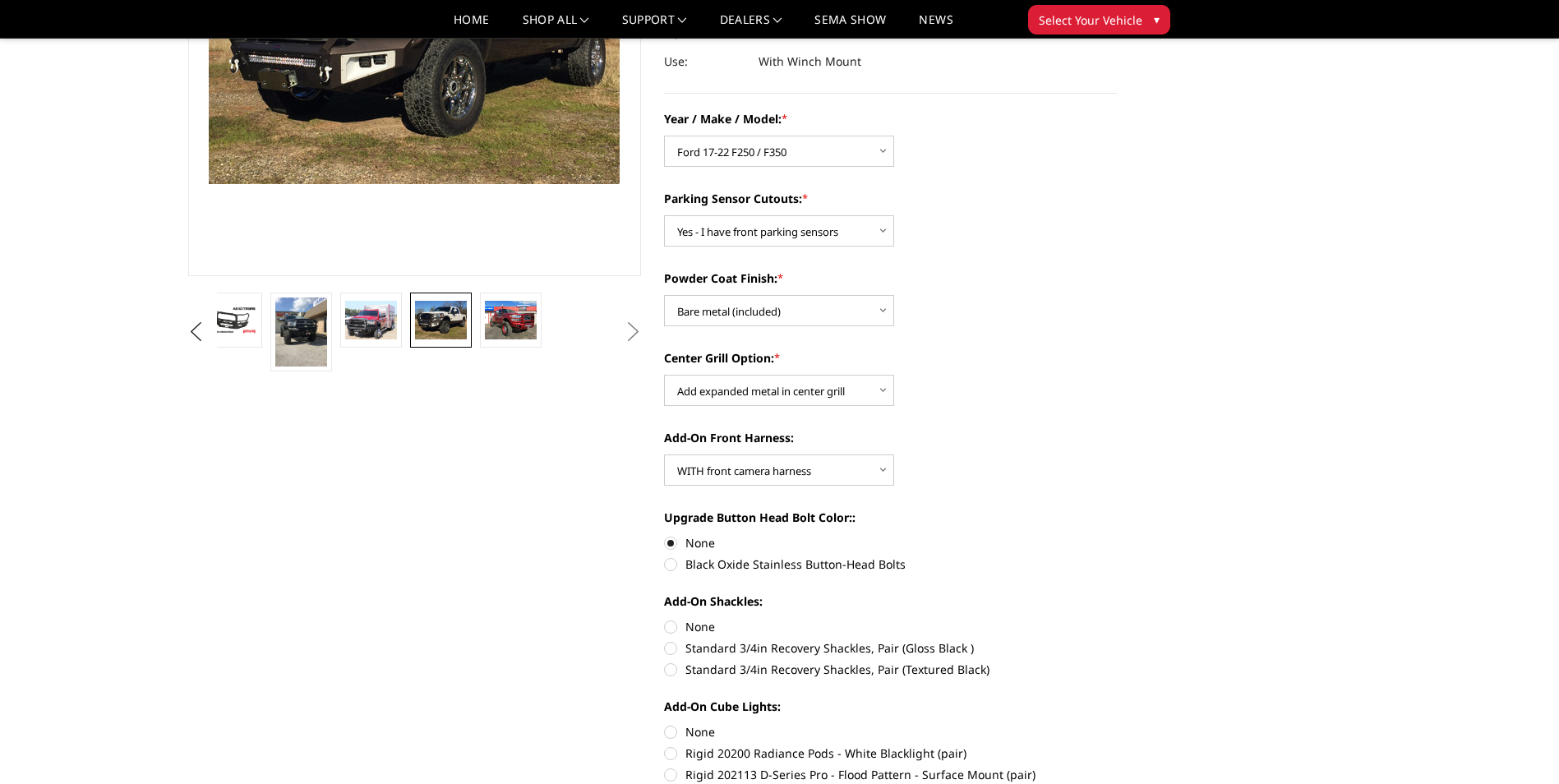
scroll to position [329, 0]
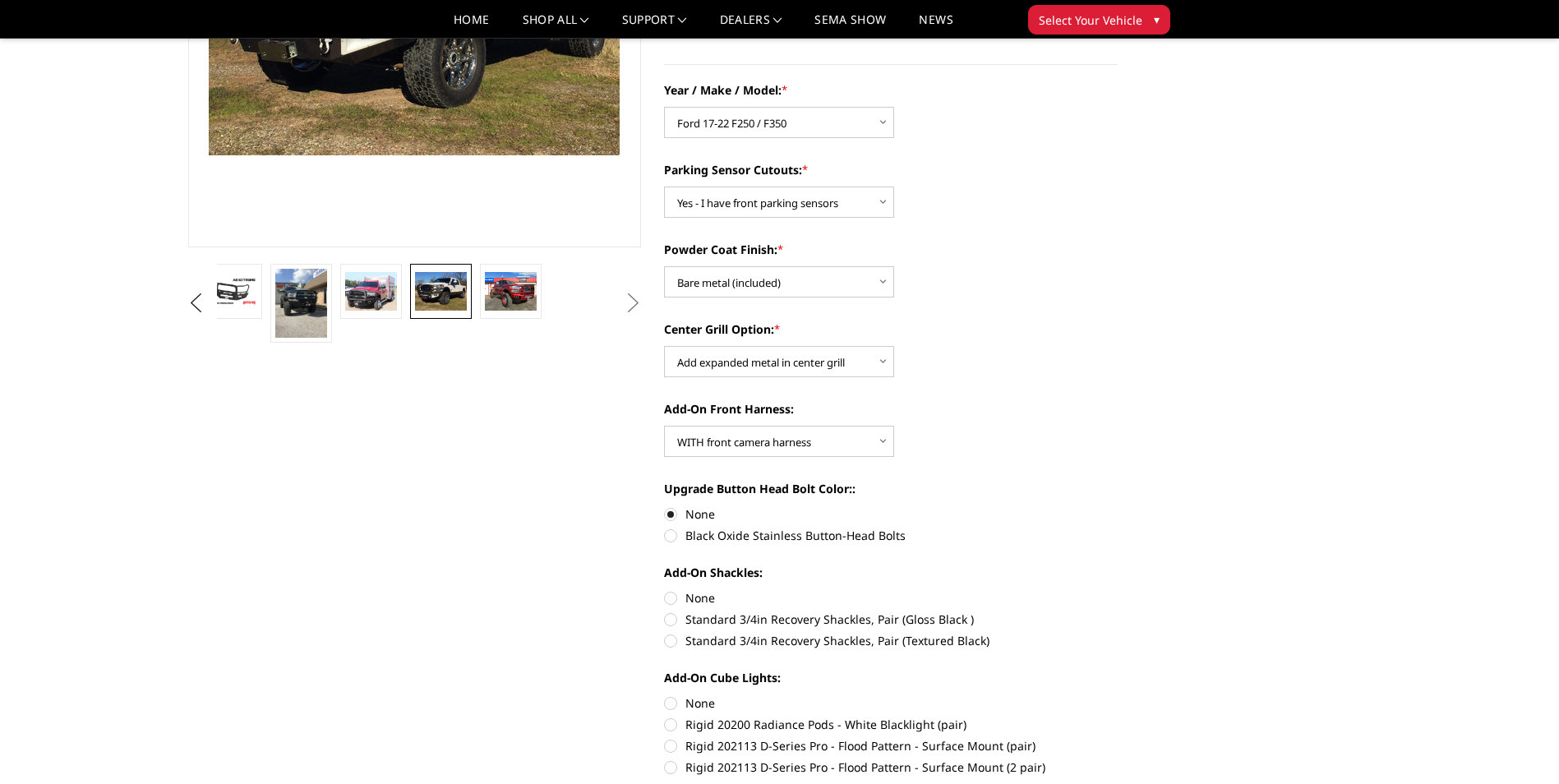
click at [677, 597] on label "None" at bounding box center [891, 597] width 454 height 17
click at [665, 590] on input "None" at bounding box center [664, 589] width 1 height 1
radio input "true"
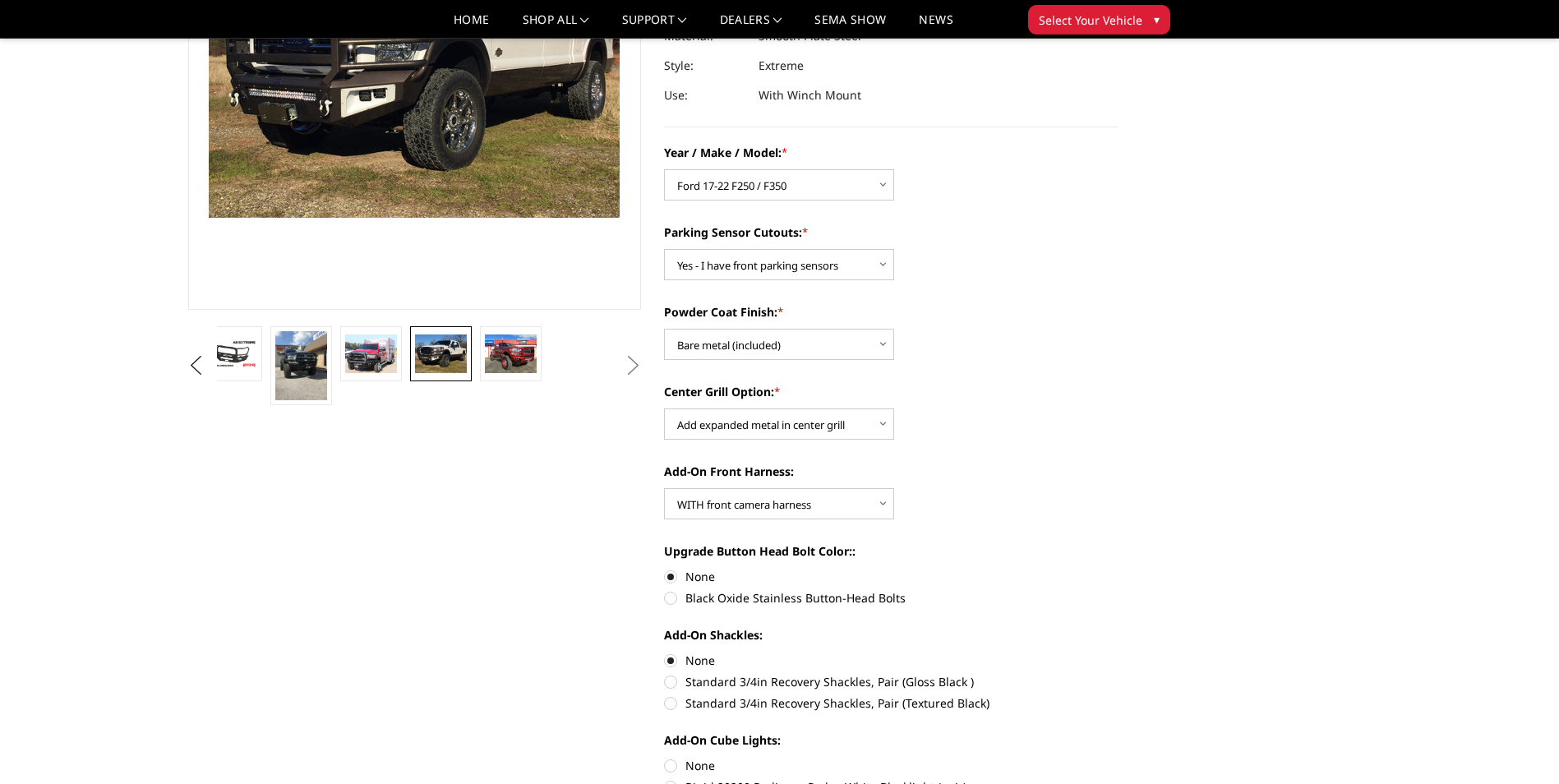
scroll to position [164, 0]
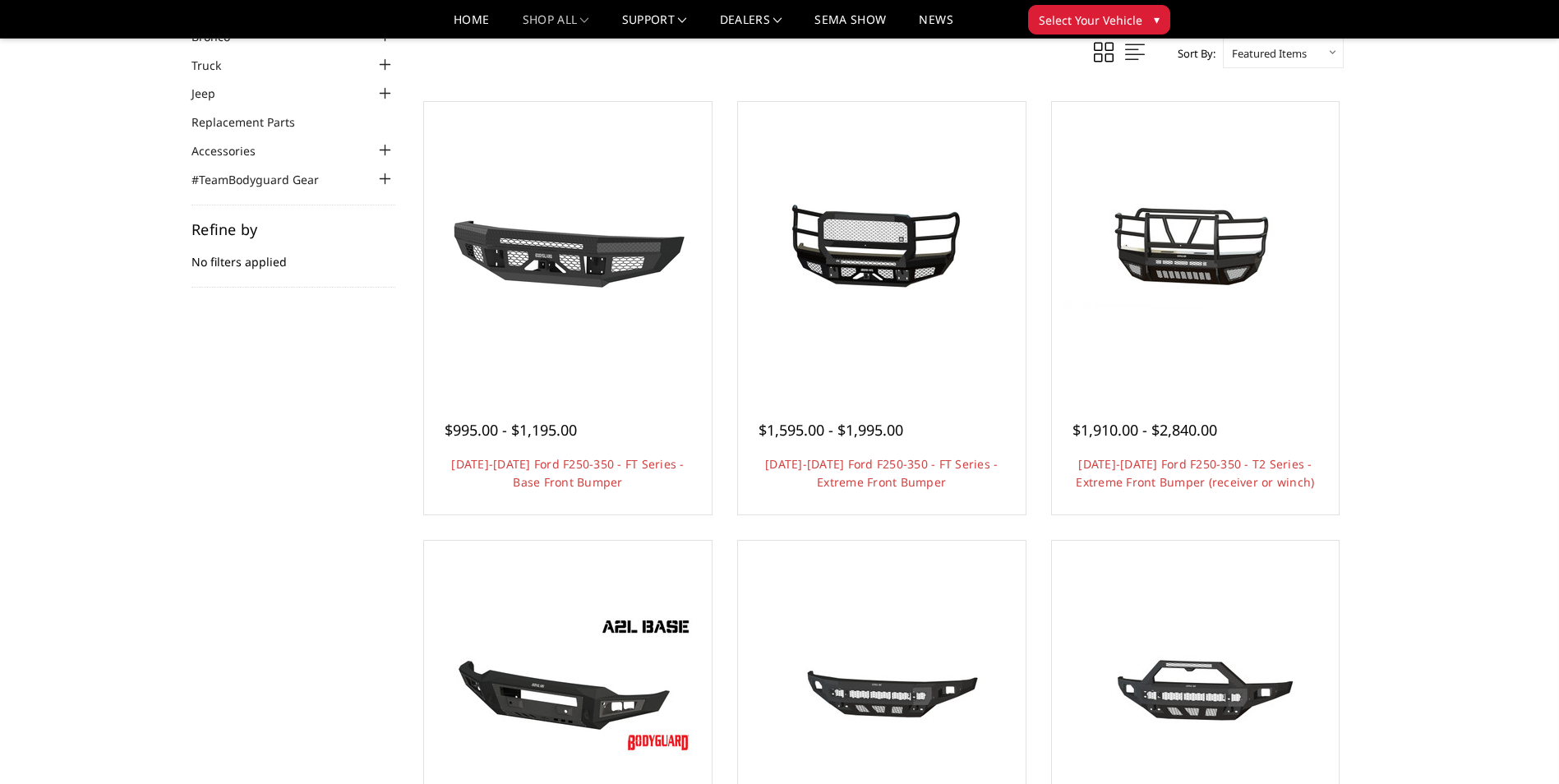
scroll to position [82, 0]
